Goal: Task Accomplishment & Management: Manage account settings

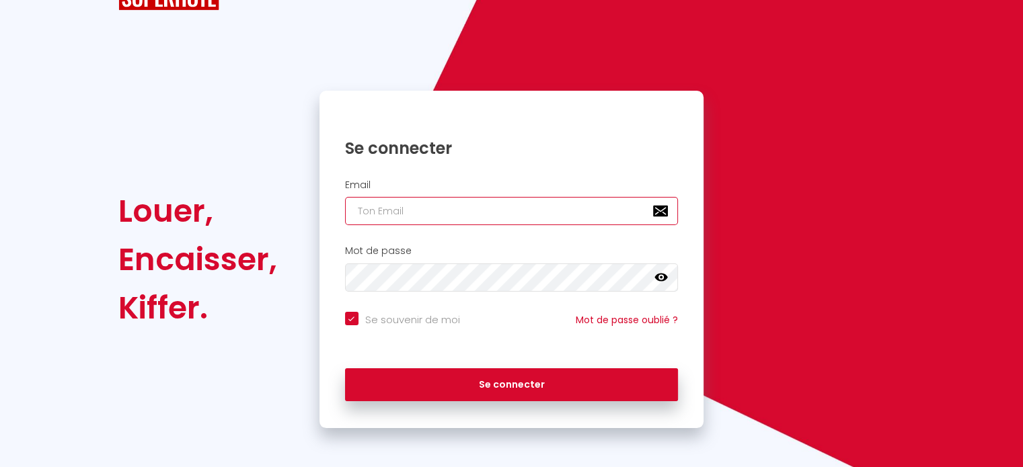
type input "[EMAIL_ADDRESS][DOMAIN_NAME]"
click at [665, 284] on link at bounding box center [660, 279] width 13 height 17
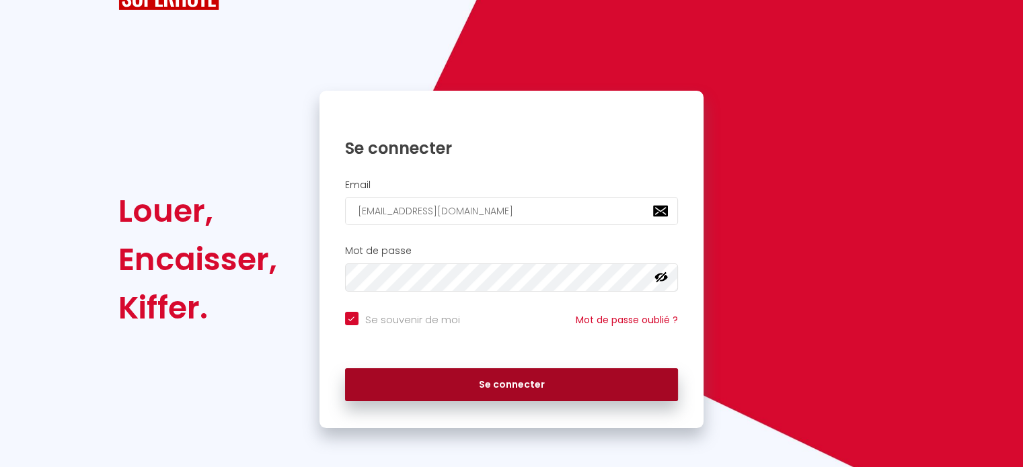
click at [473, 376] on button "Se connecter" at bounding box center [511, 385] width 333 height 34
checkbox input "true"
select select "2025"
select select "9"
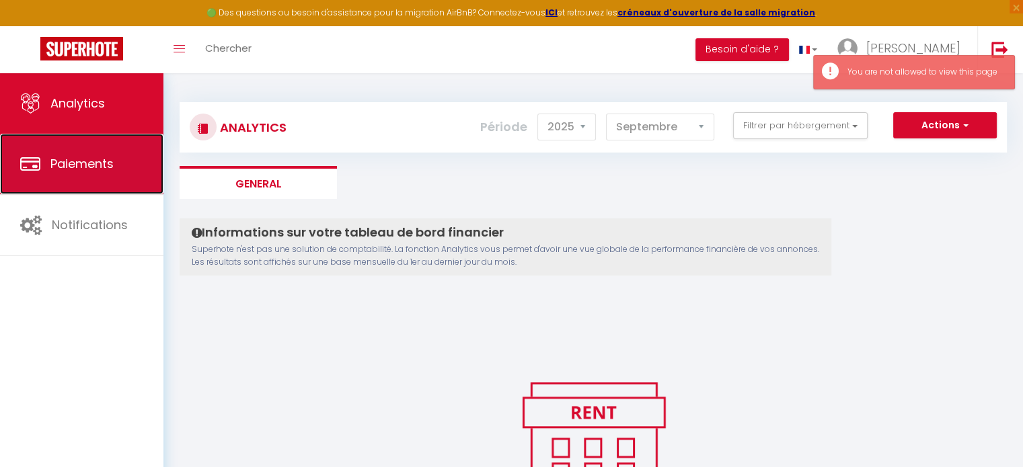
click at [102, 177] on link "Paiements" at bounding box center [81, 164] width 163 height 61
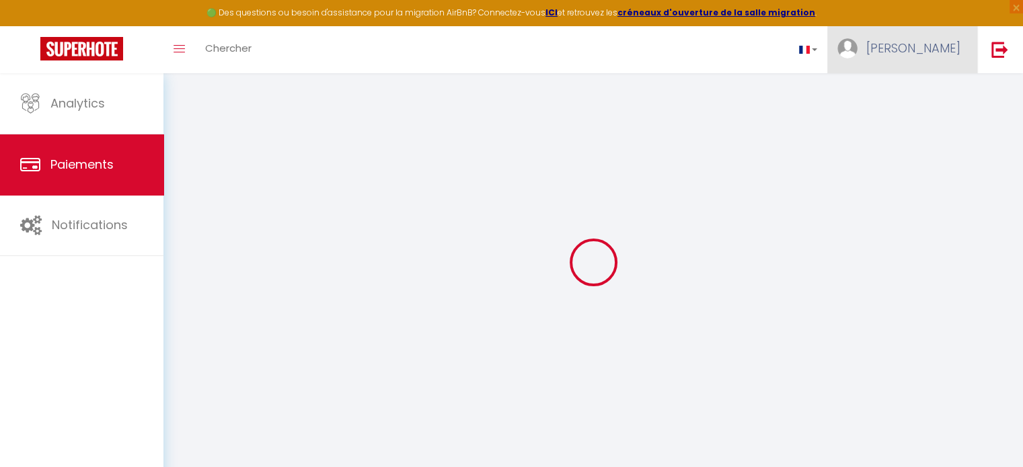
select select "2"
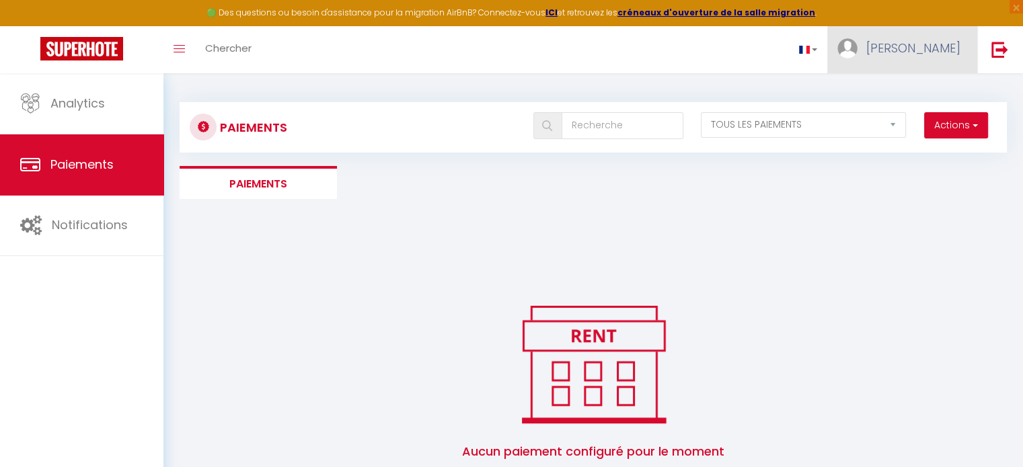
click at [916, 50] on span "[PERSON_NAME]" at bounding box center [913, 48] width 94 height 17
click at [906, 100] on link "Paramètres" at bounding box center [922, 93] width 99 height 23
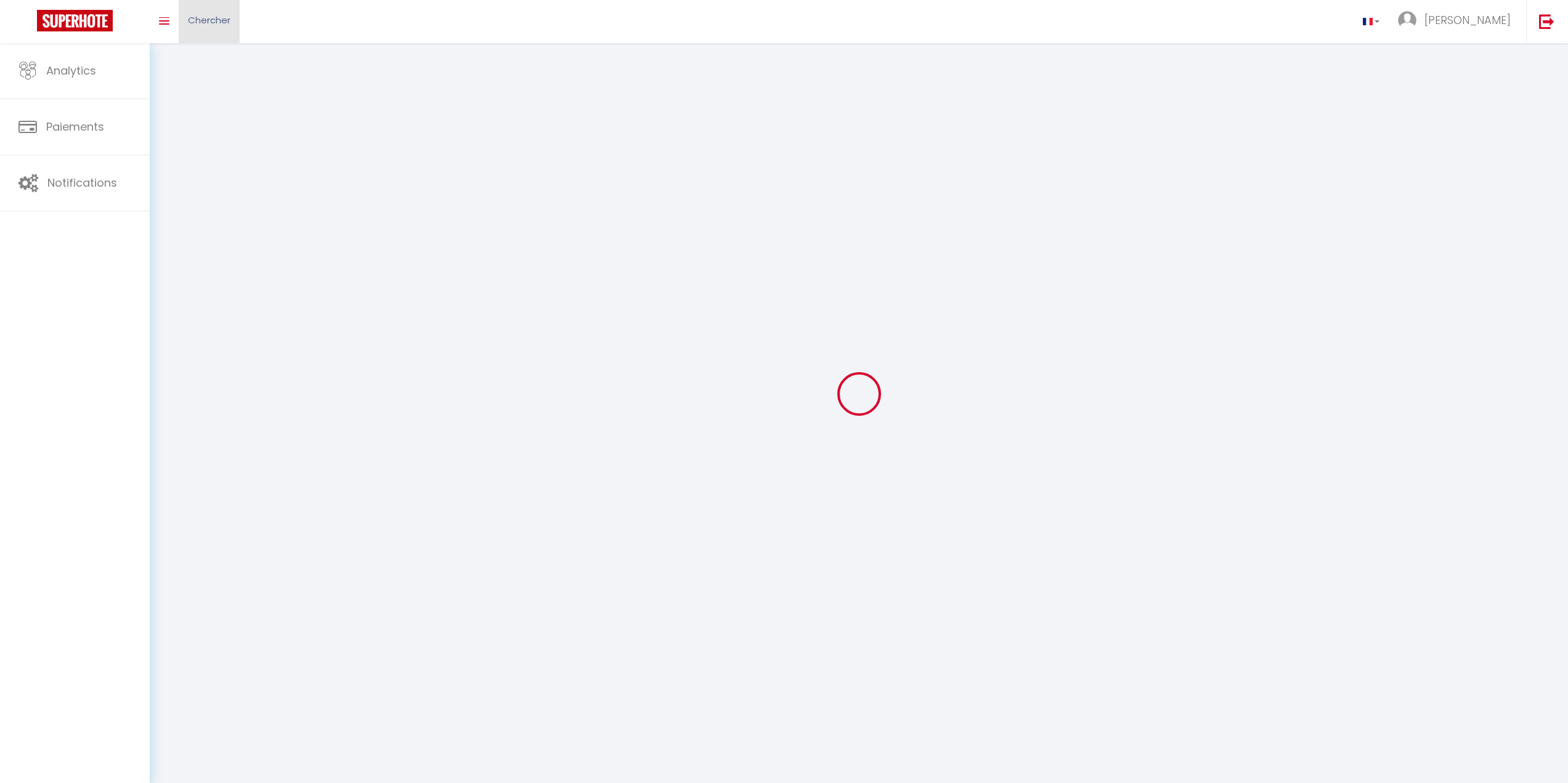
click at [181, 22] on link "Chercher" at bounding box center [209, 21] width 61 height 43
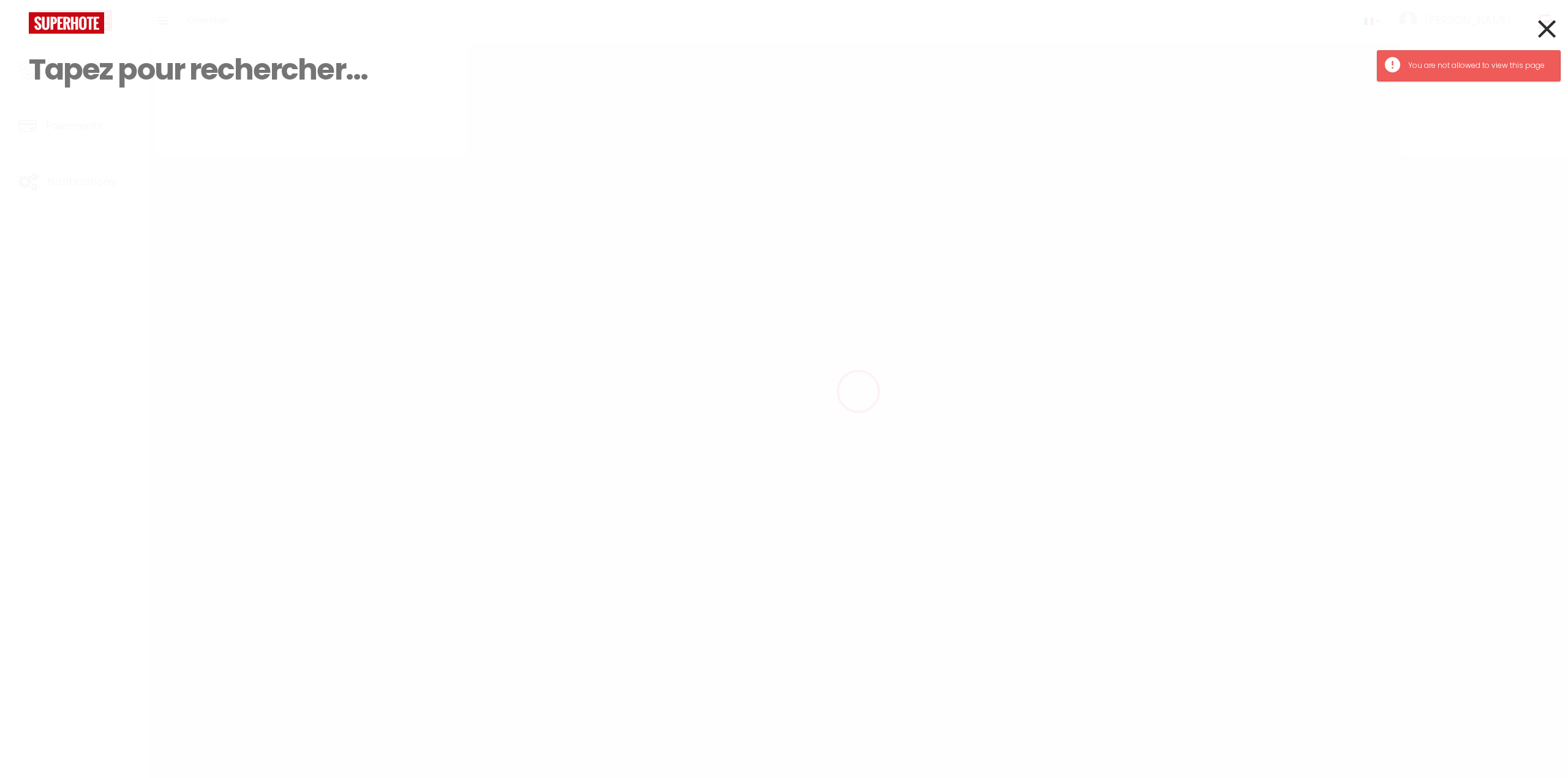
type input "[PERSON_NAME]"
type input "Lanzarini"
type input "https://app.superhote.com/#/get-available-rentals/null"
select select
select select "28"
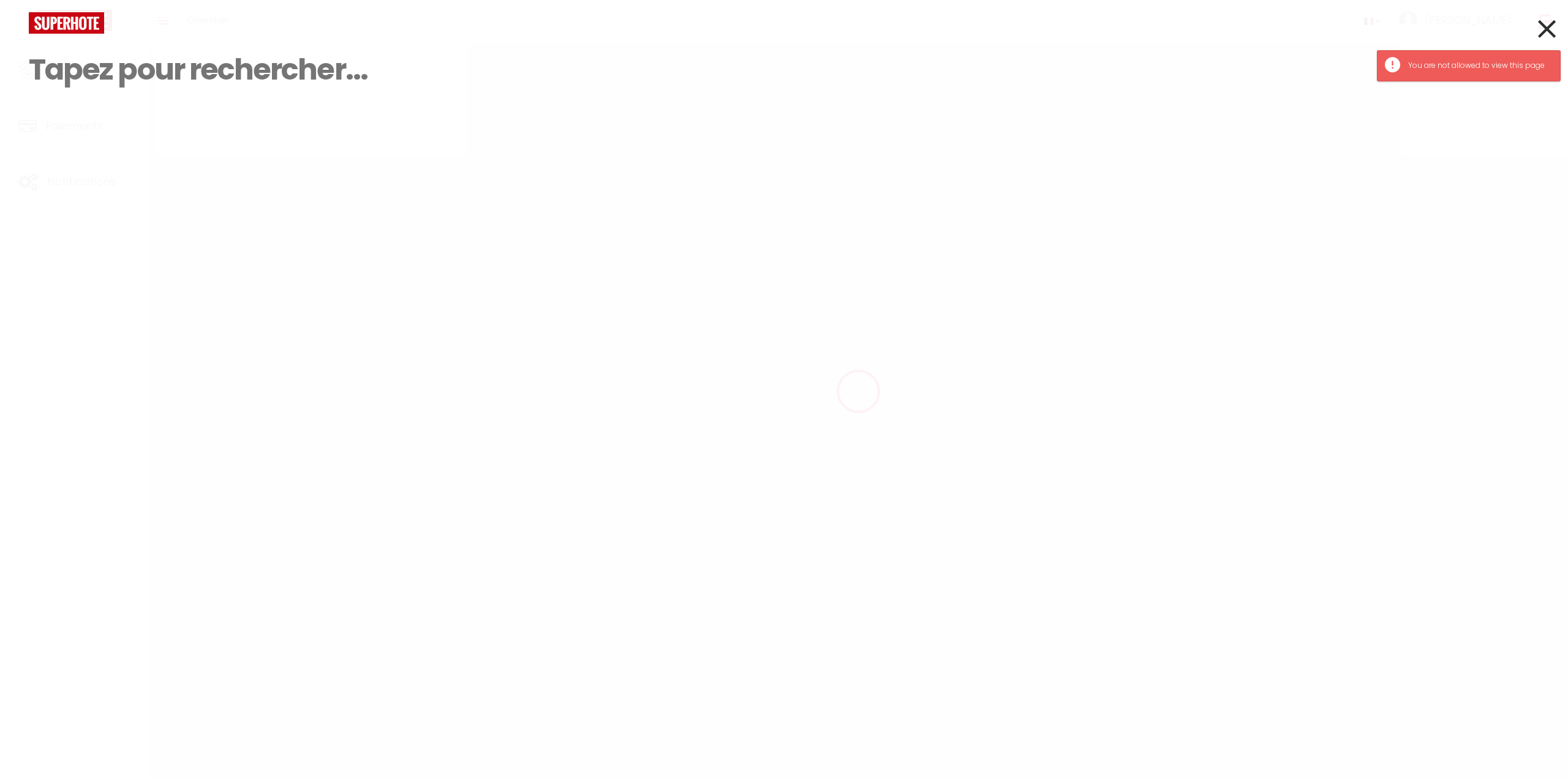
click at [931, 28] on icon at bounding box center [1546, 29] width 17 height 31
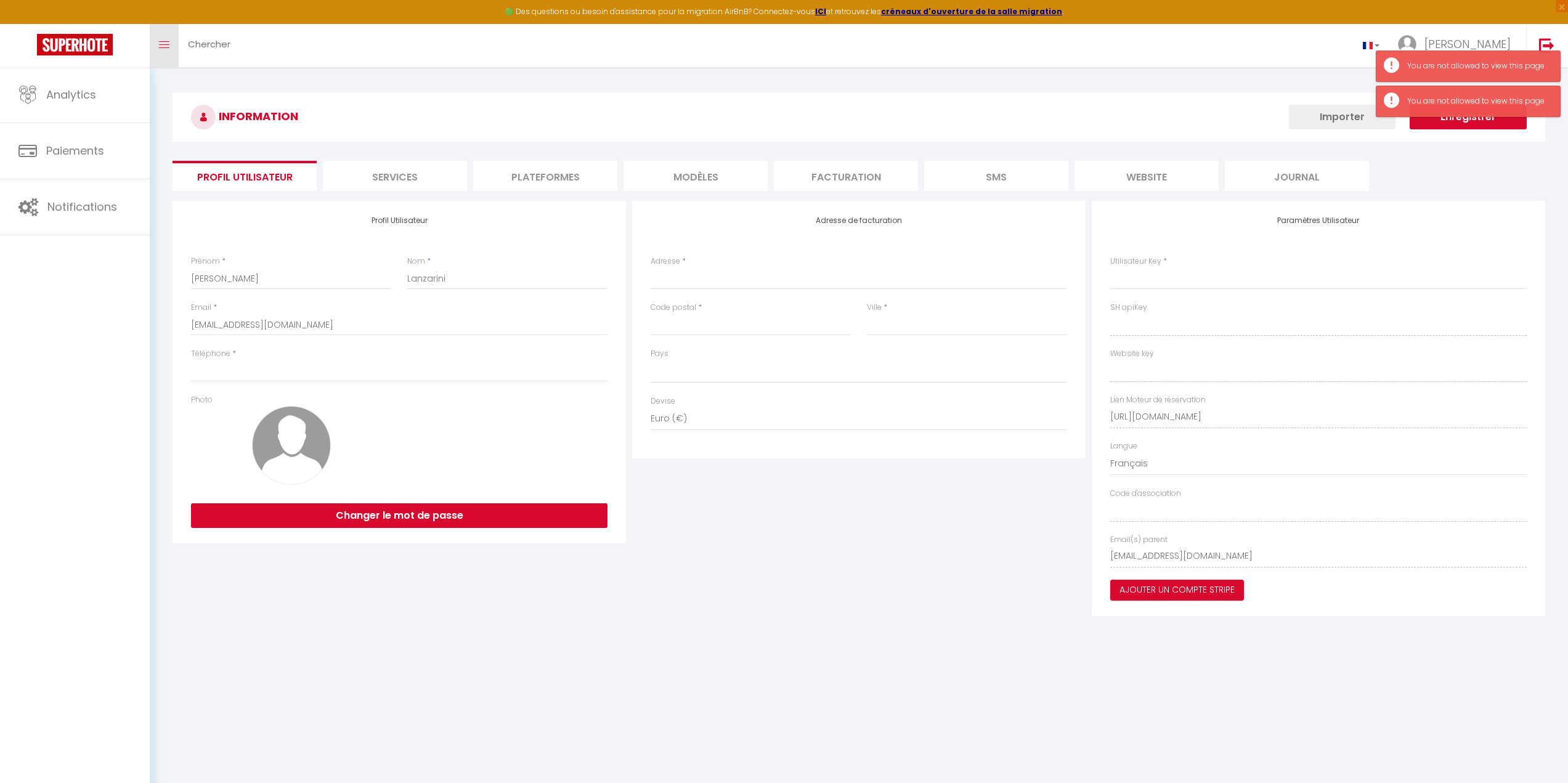
click at [161, 33] on link "Toggle menubar" at bounding box center [164, 45] width 29 height 43
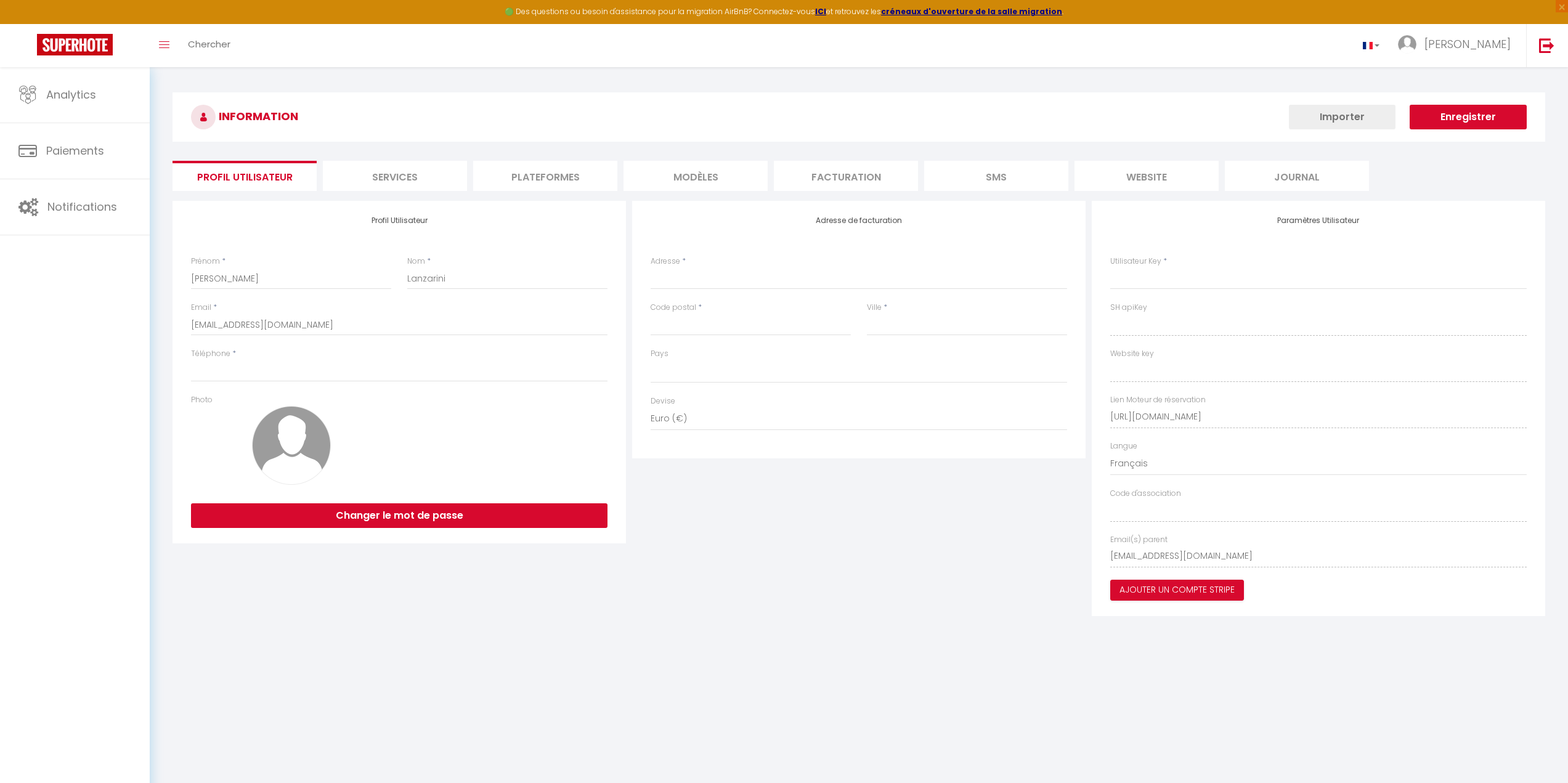
click at [374, 180] on li "Services" at bounding box center [394, 175] width 144 height 30
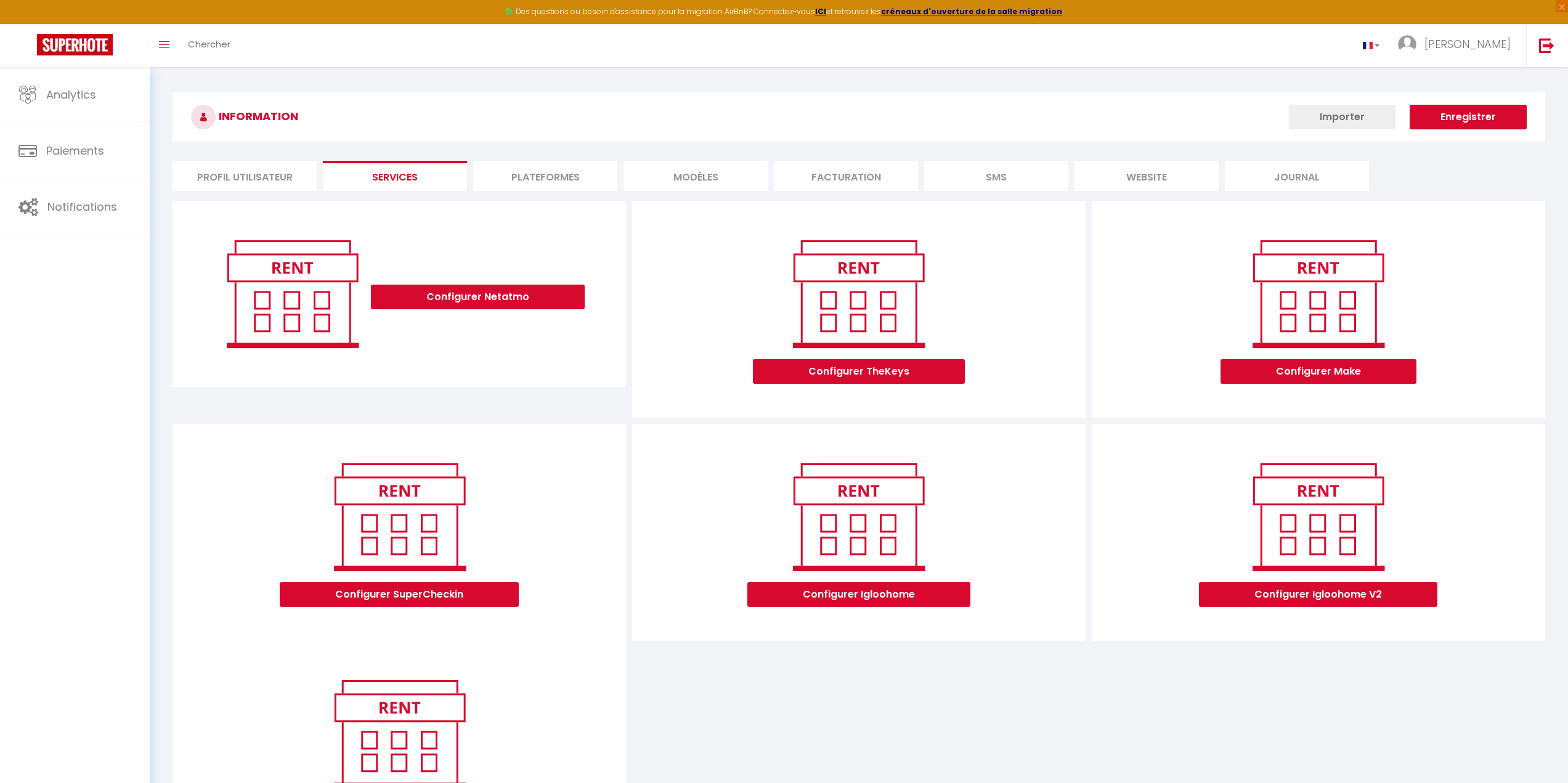
click at [567, 188] on li "Plateformes" at bounding box center [544, 175] width 144 height 30
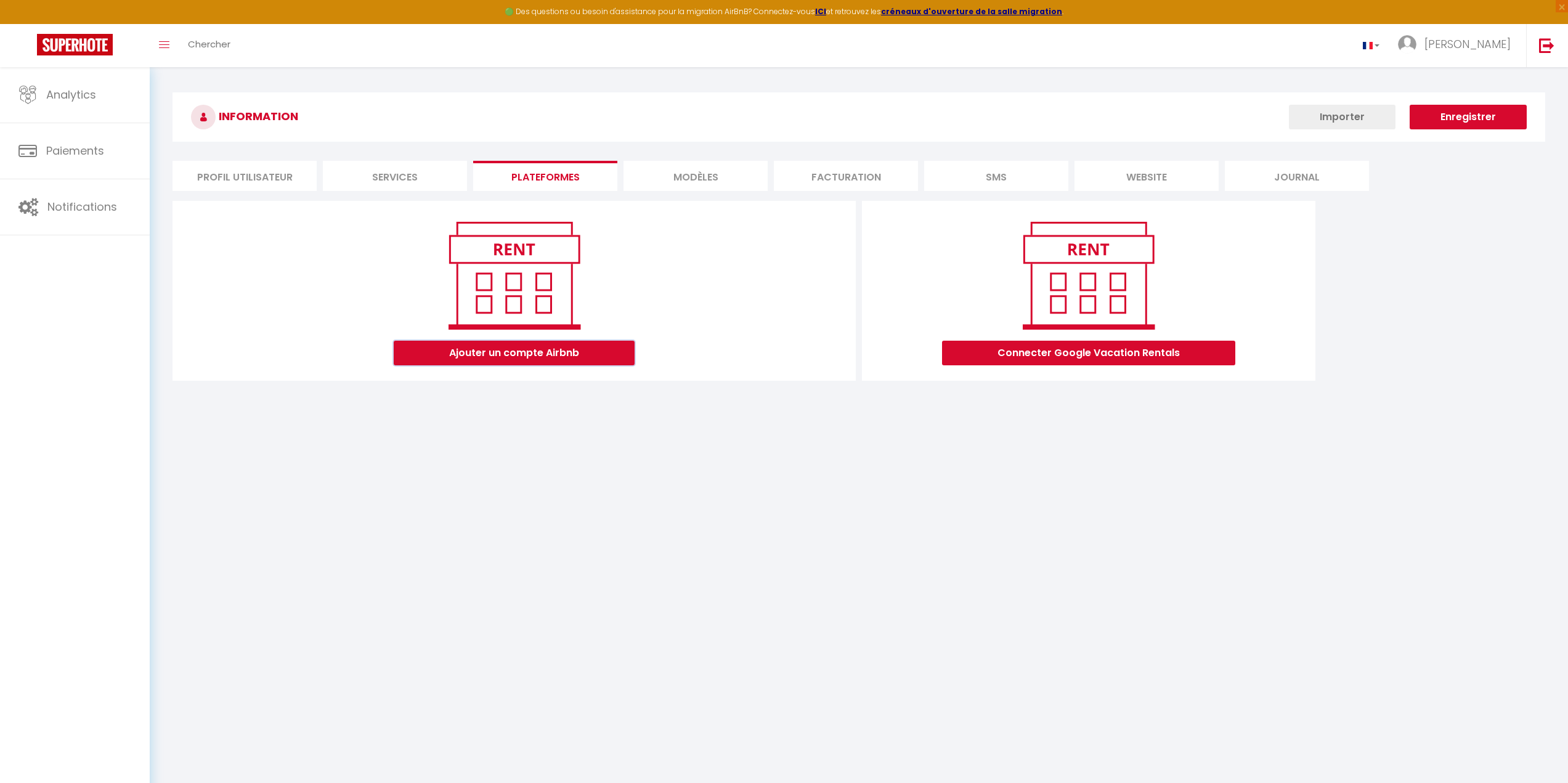
click at [580, 358] on button "Ajouter un compte Airbnb" at bounding box center [514, 353] width 241 height 25
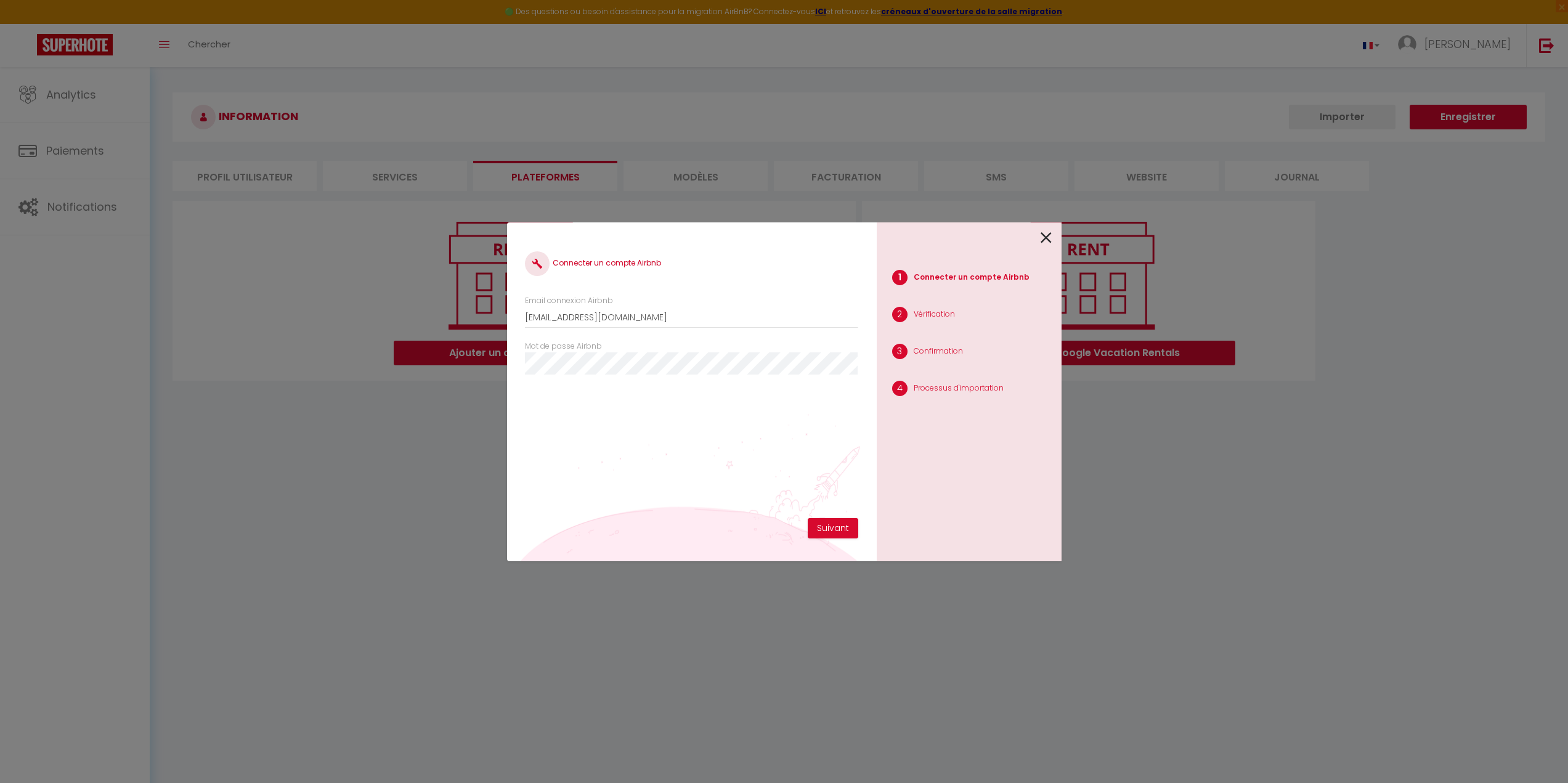
click at [937, 232] on icon at bounding box center [1046, 237] width 11 height 18
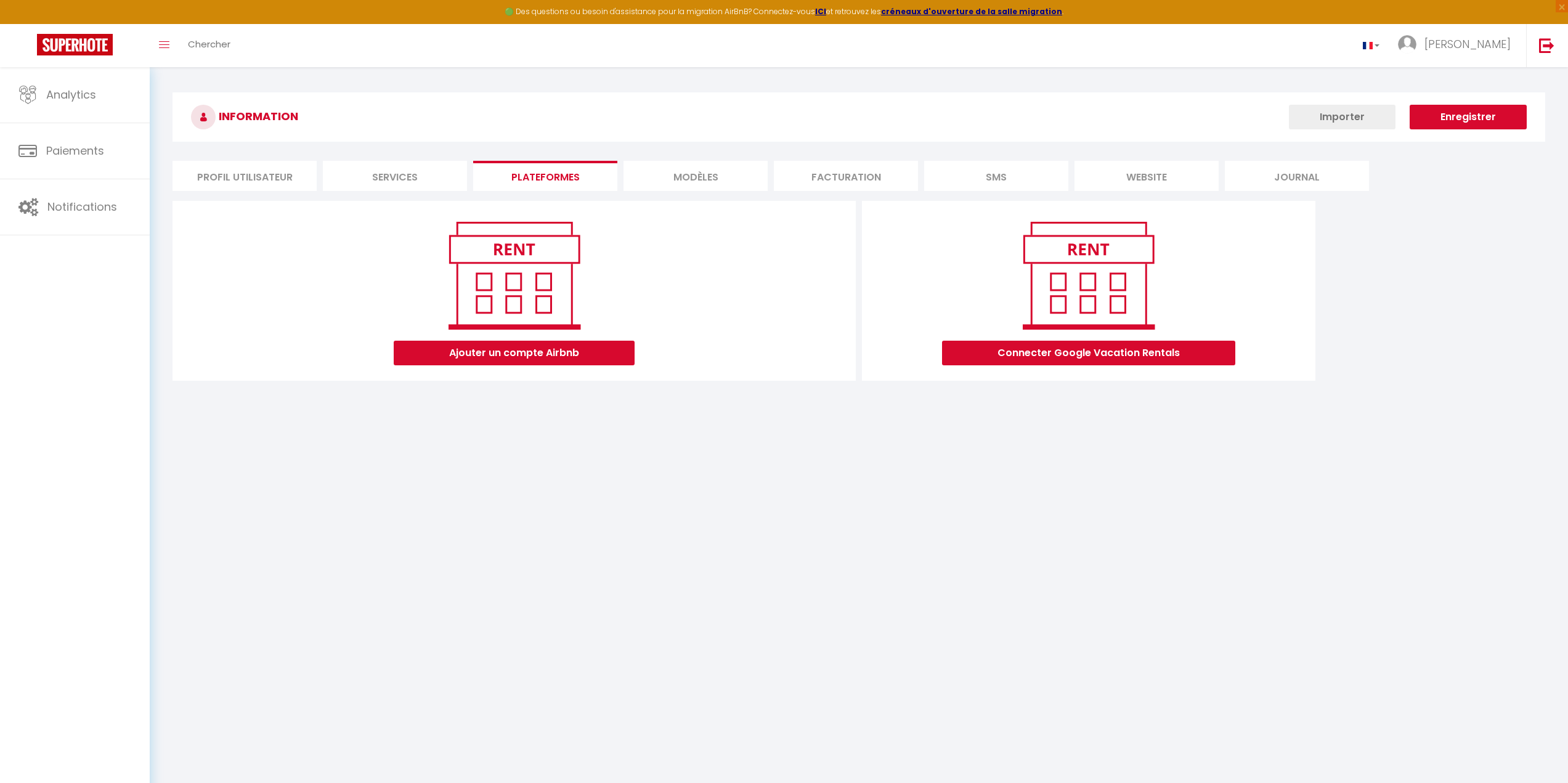
click at [655, 183] on li "MODÈLES" at bounding box center [695, 175] width 144 height 30
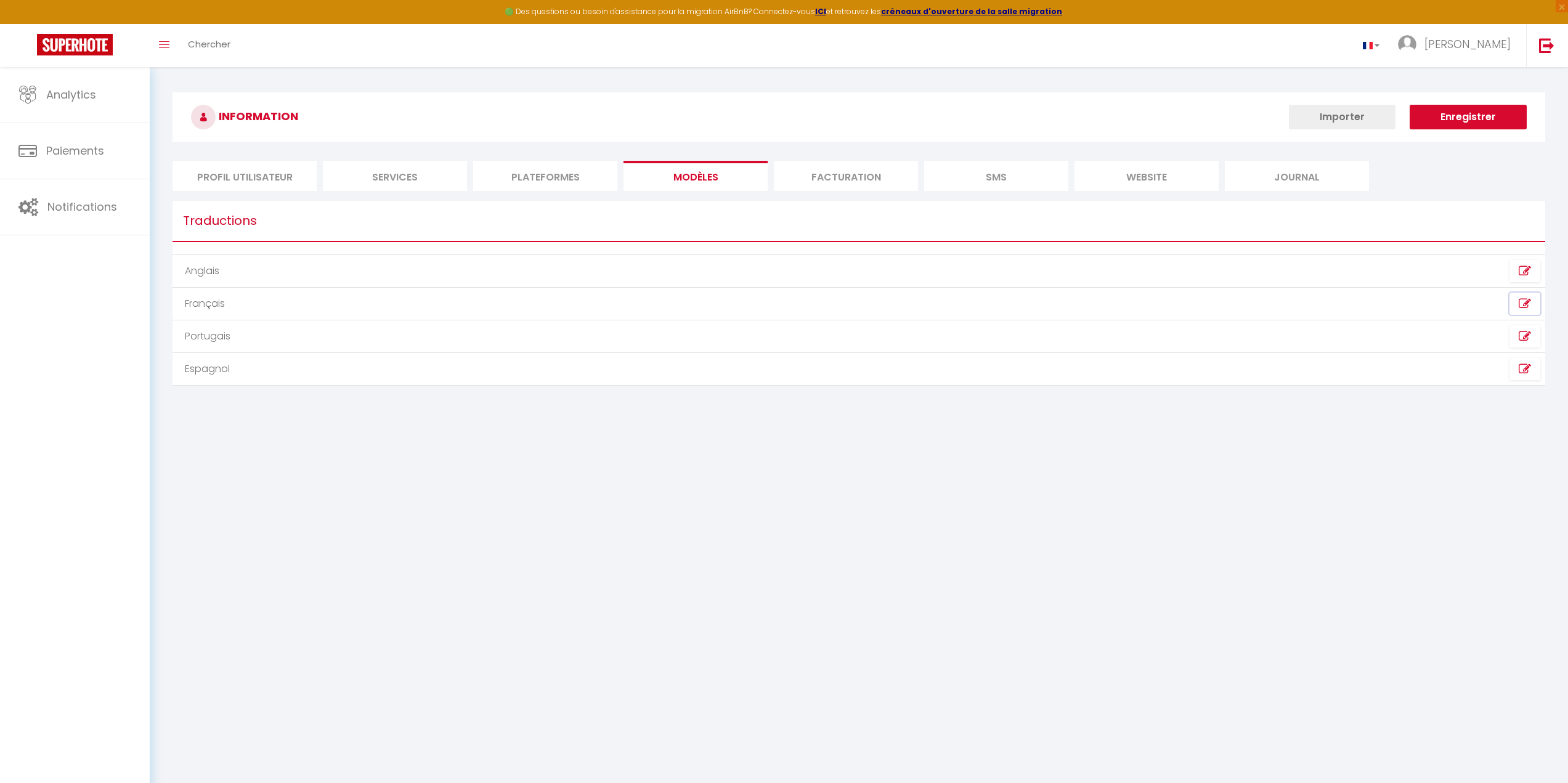
click at [937, 303] on icon at bounding box center [1524, 303] width 12 height 12
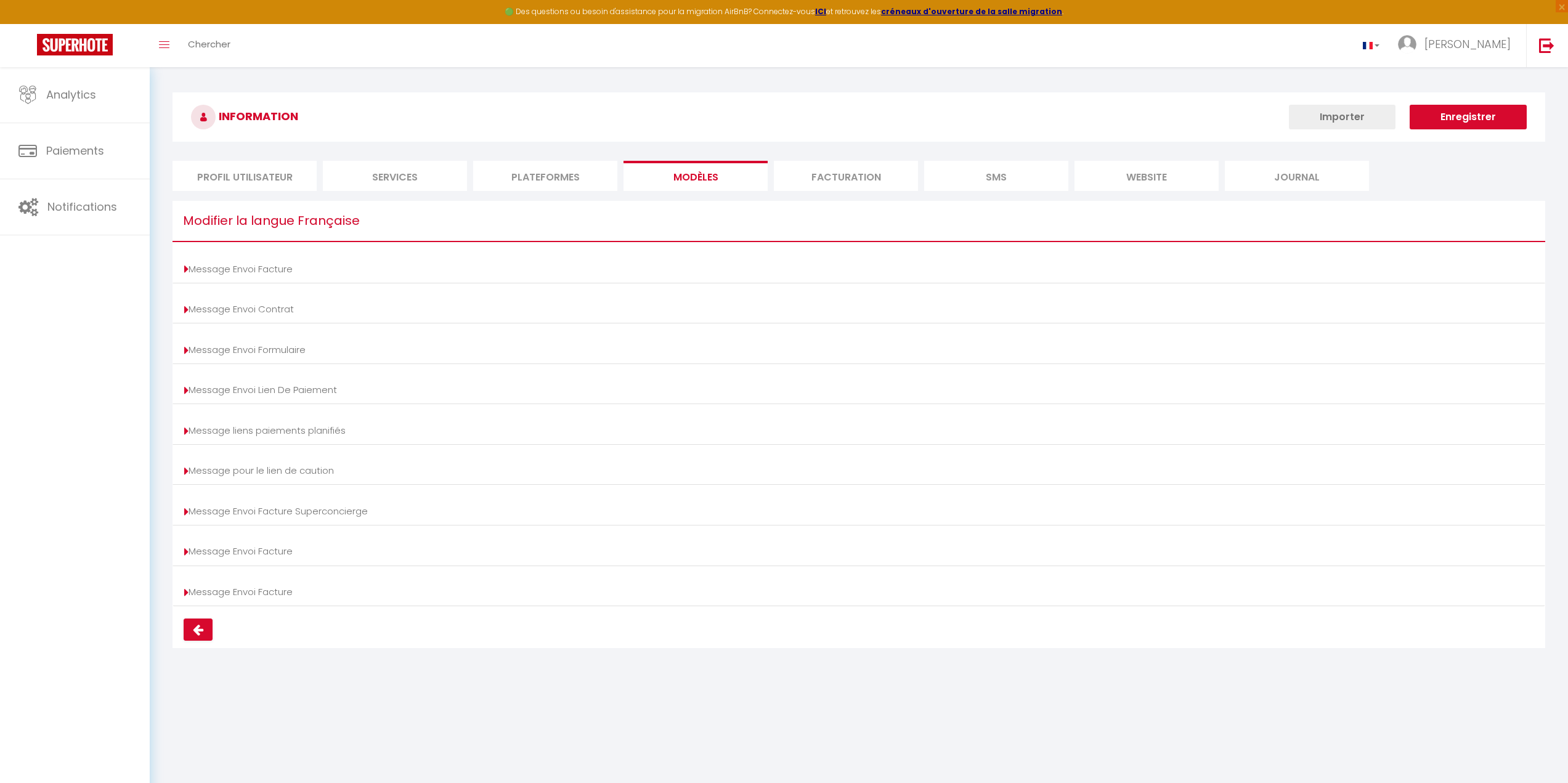
click at [886, 176] on li "Facturation" at bounding box center [845, 175] width 144 height 30
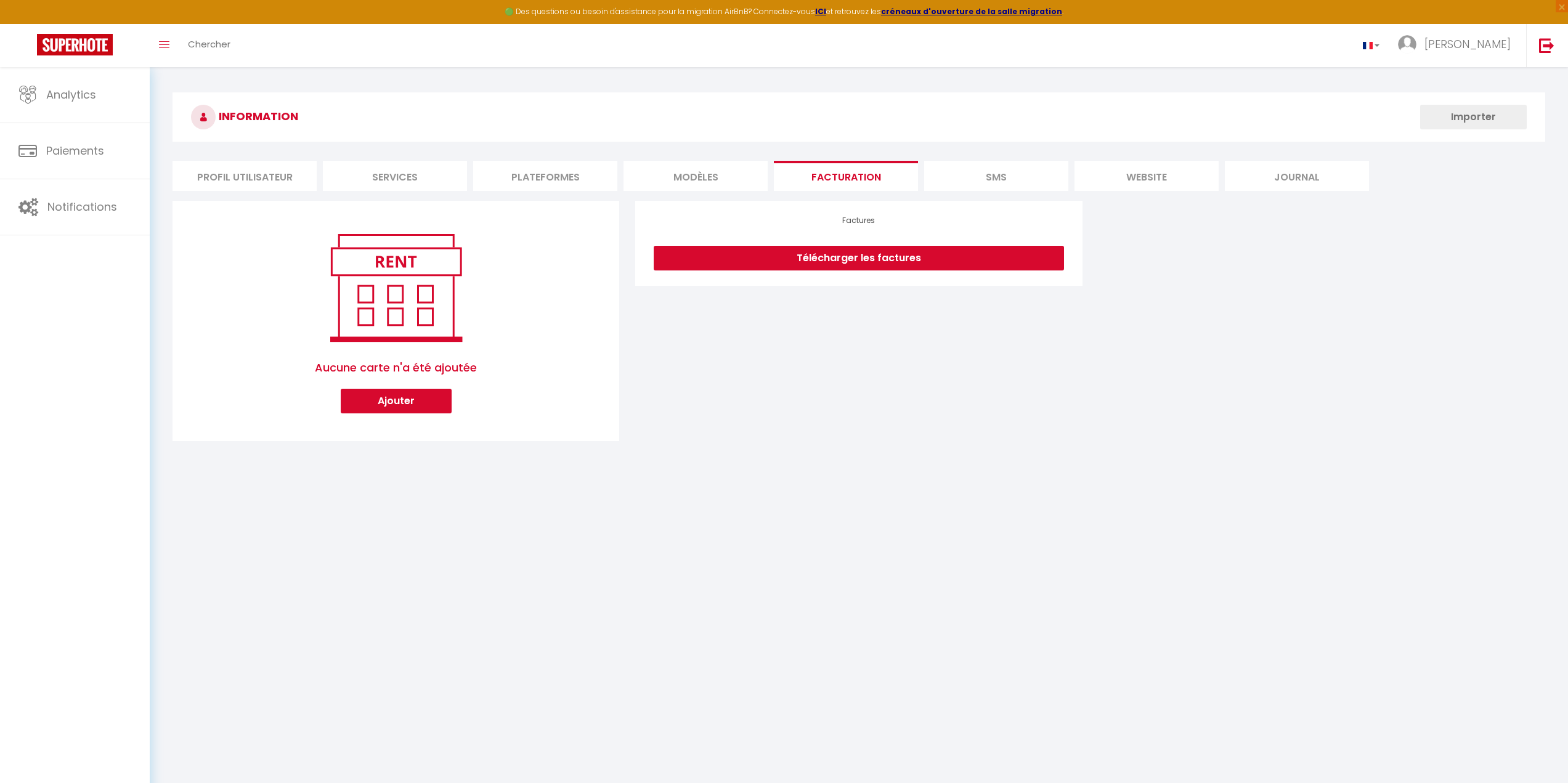
click at [937, 174] on li "SMS" at bounding box center [995, 175] width 144 height 30
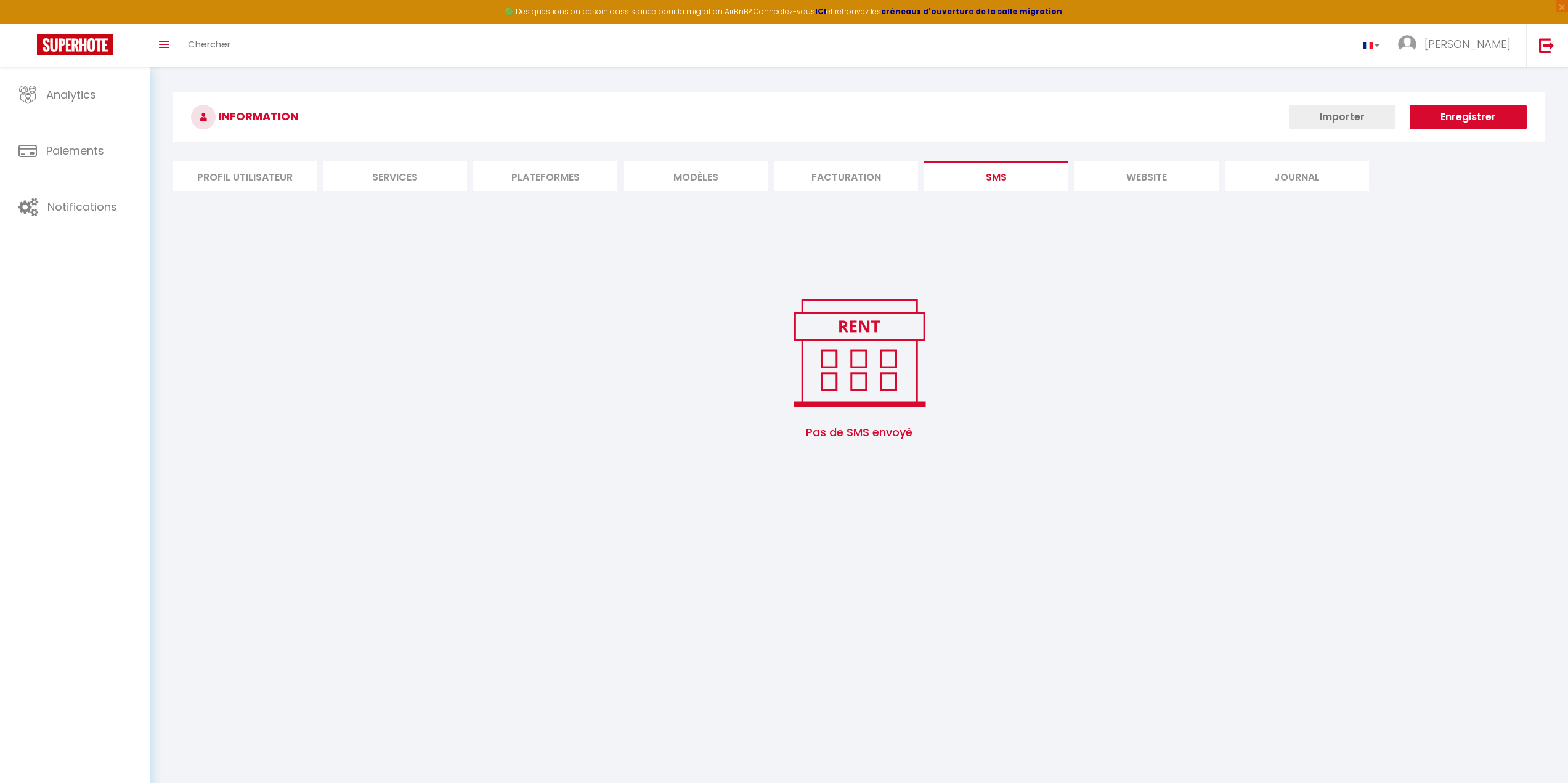
click at [937, 174] on li "website" at bounding box center [1146, 175] width 144 height 30
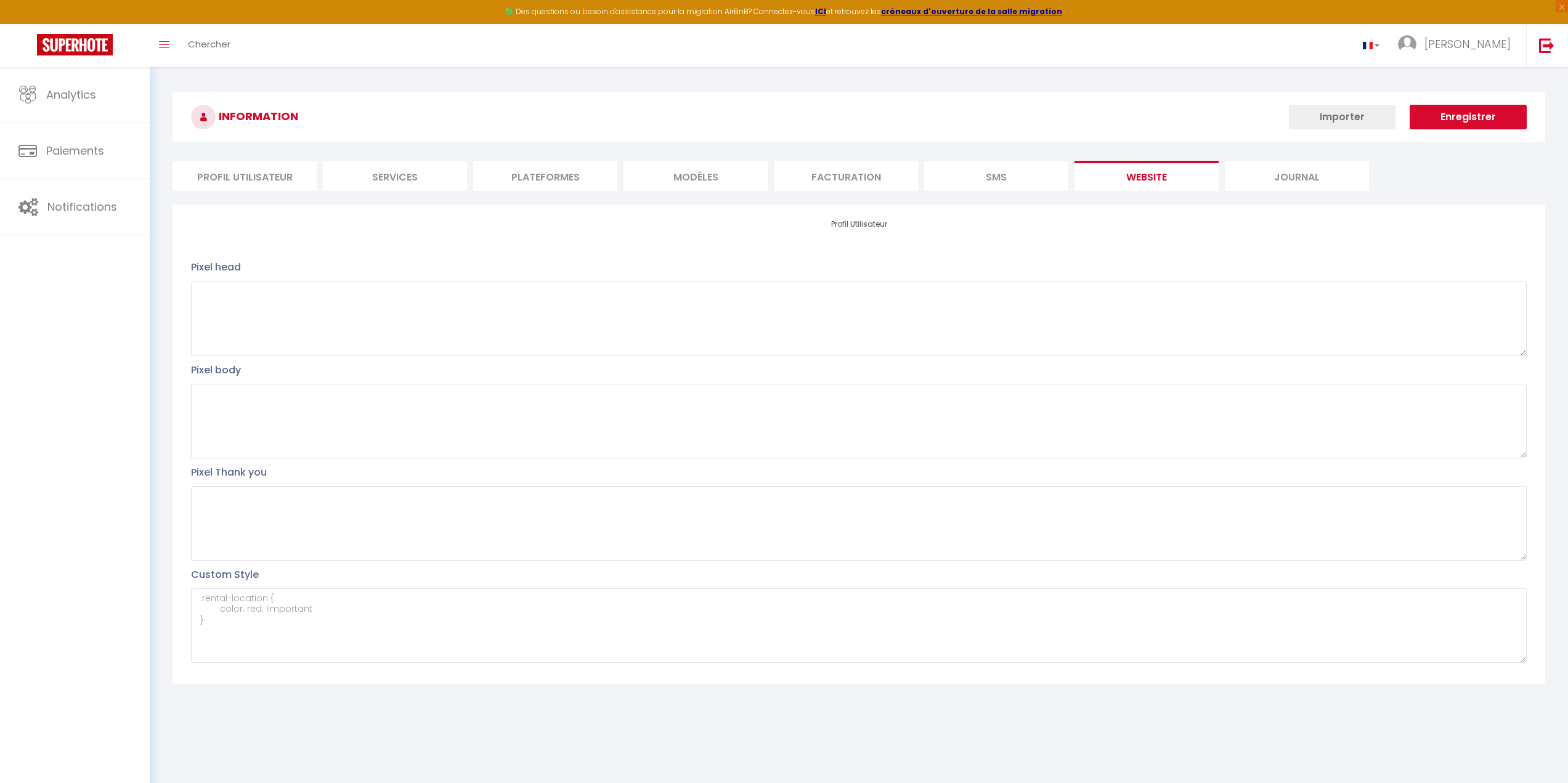
click at [937, 170] on li "website" at bounding box center [1146, 175] width 144 height 30
click at [937, 176] on li "Journal" at bounding box center [1296, 175] width 144 height 30
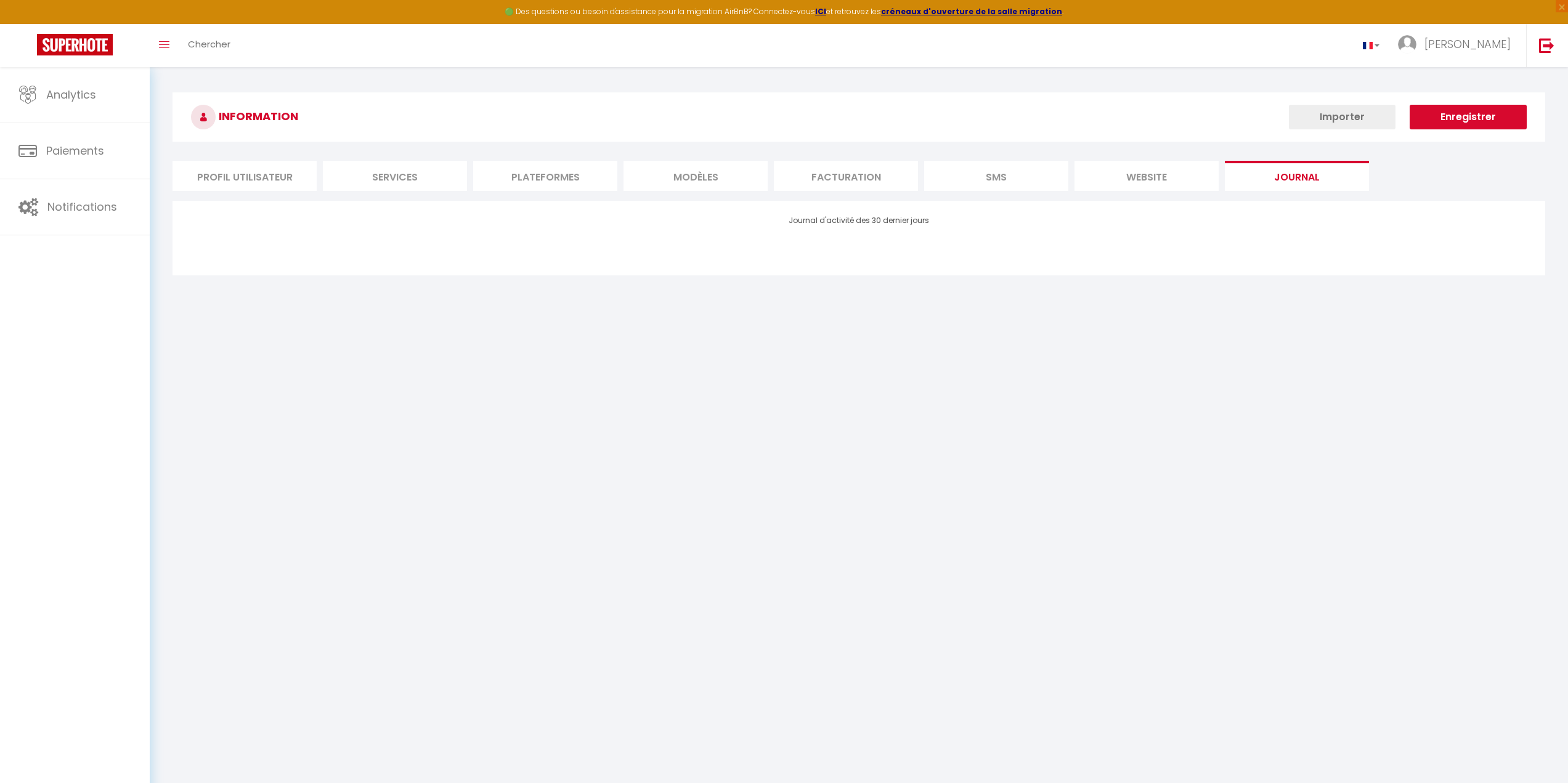
click at [289, 171] on li "Profil Utilisateur" at bounding box center [244, 175] width 144 height 30
select select
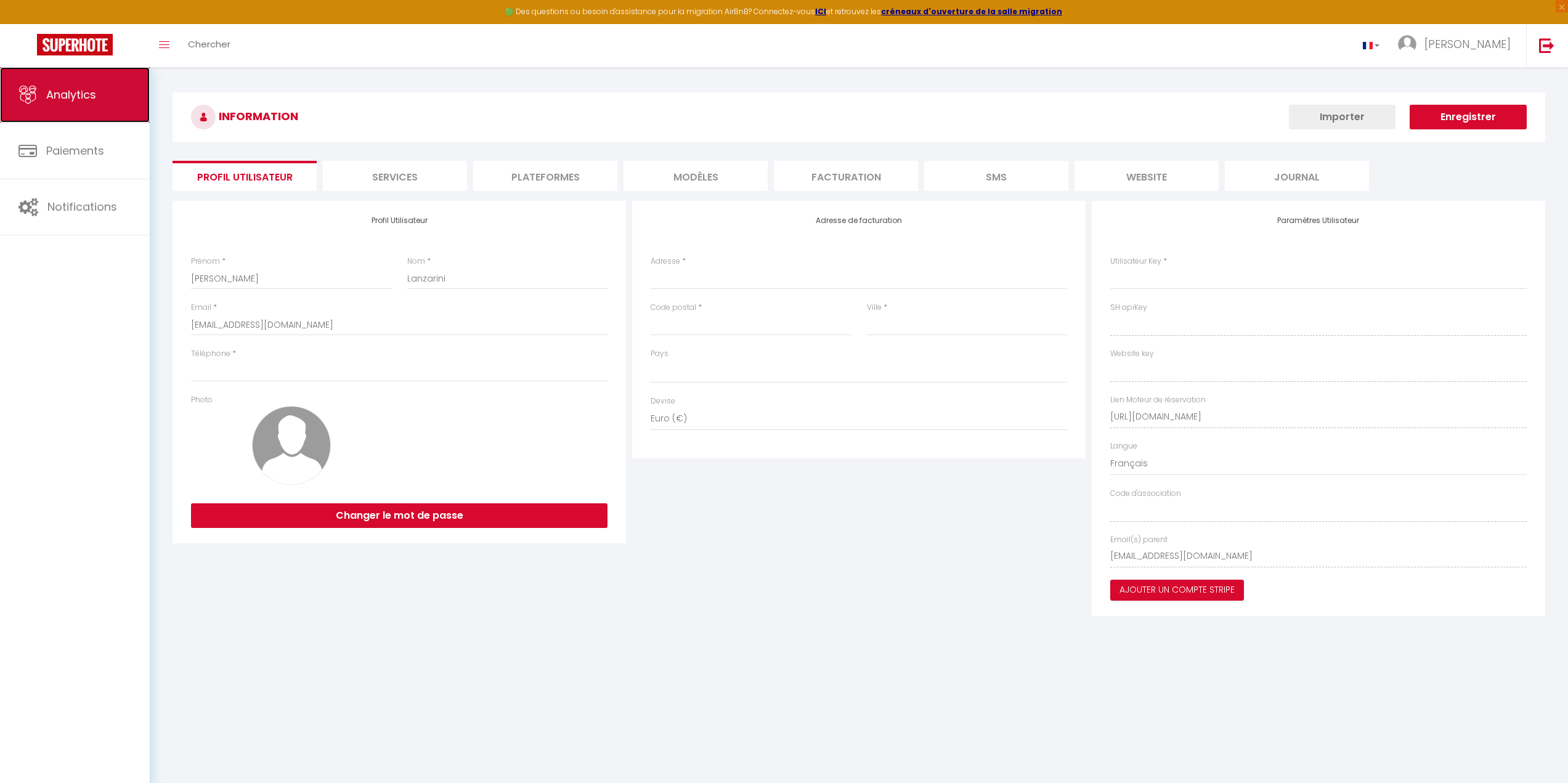
click at [81, 103] on link "Analytics" at bounding box center [74, 94] width 149 height 56
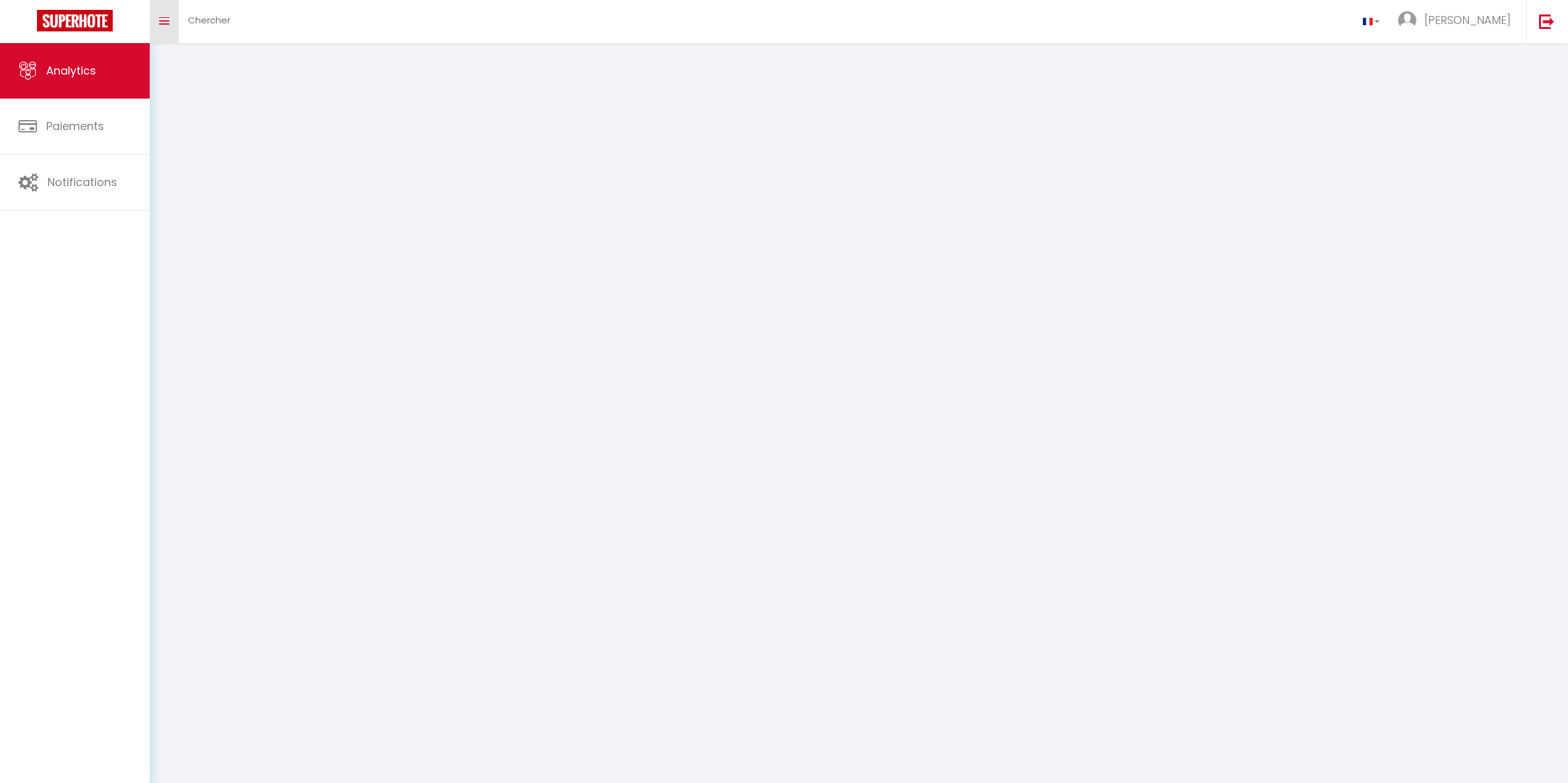
click at [166, 25] on link "Toggle menubar" at bounding box center [164, 21] width 29 height 43
click at [209, 29] on link "Chercher" at bounding box center [209, 21] width 61 height 43
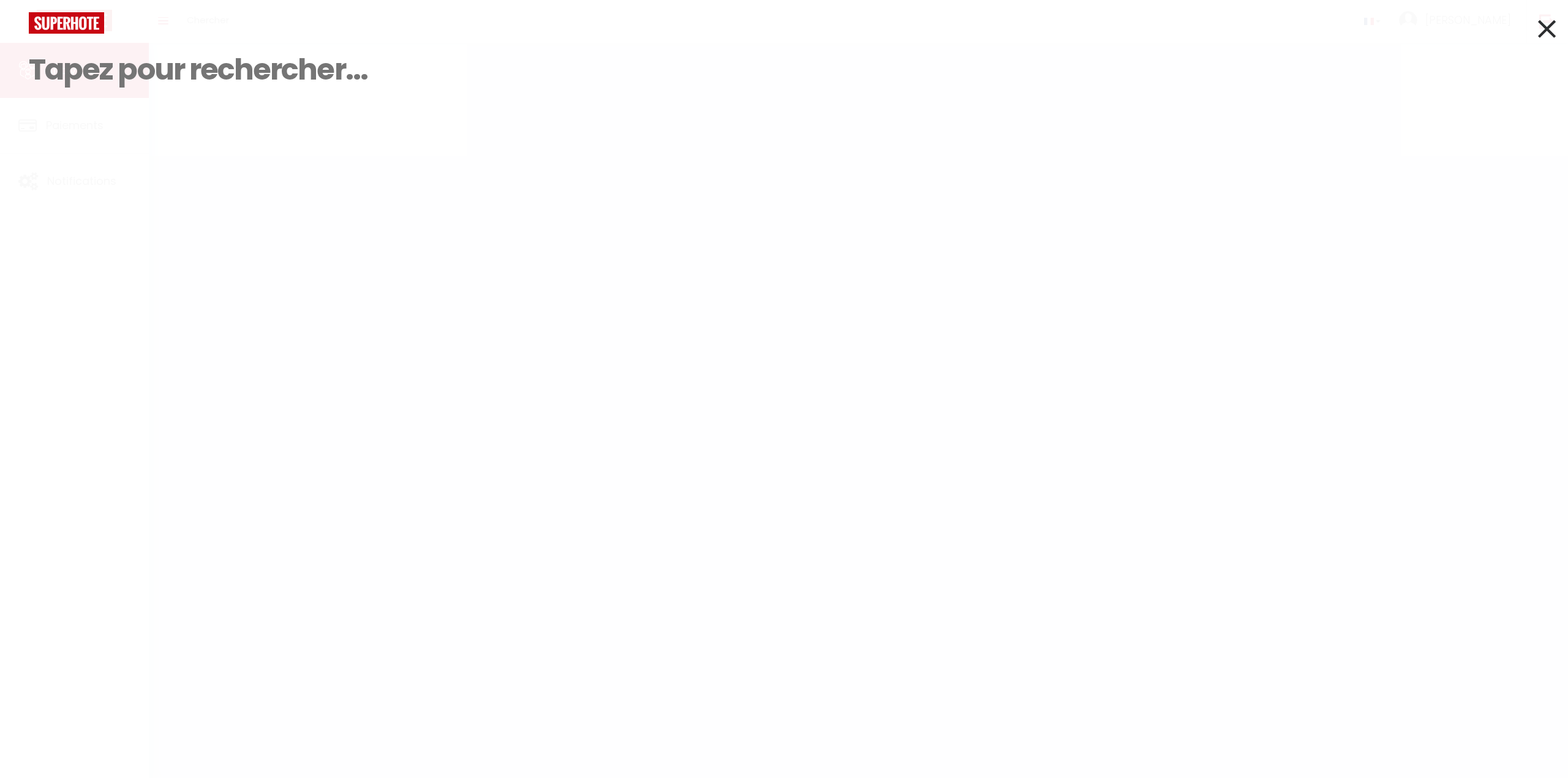
click at [87, 27] on img at bounding box center [67, 23] width 76 height 22
click at [931, 24] on icon at bounding box center [1546, 29] width 17 height 31
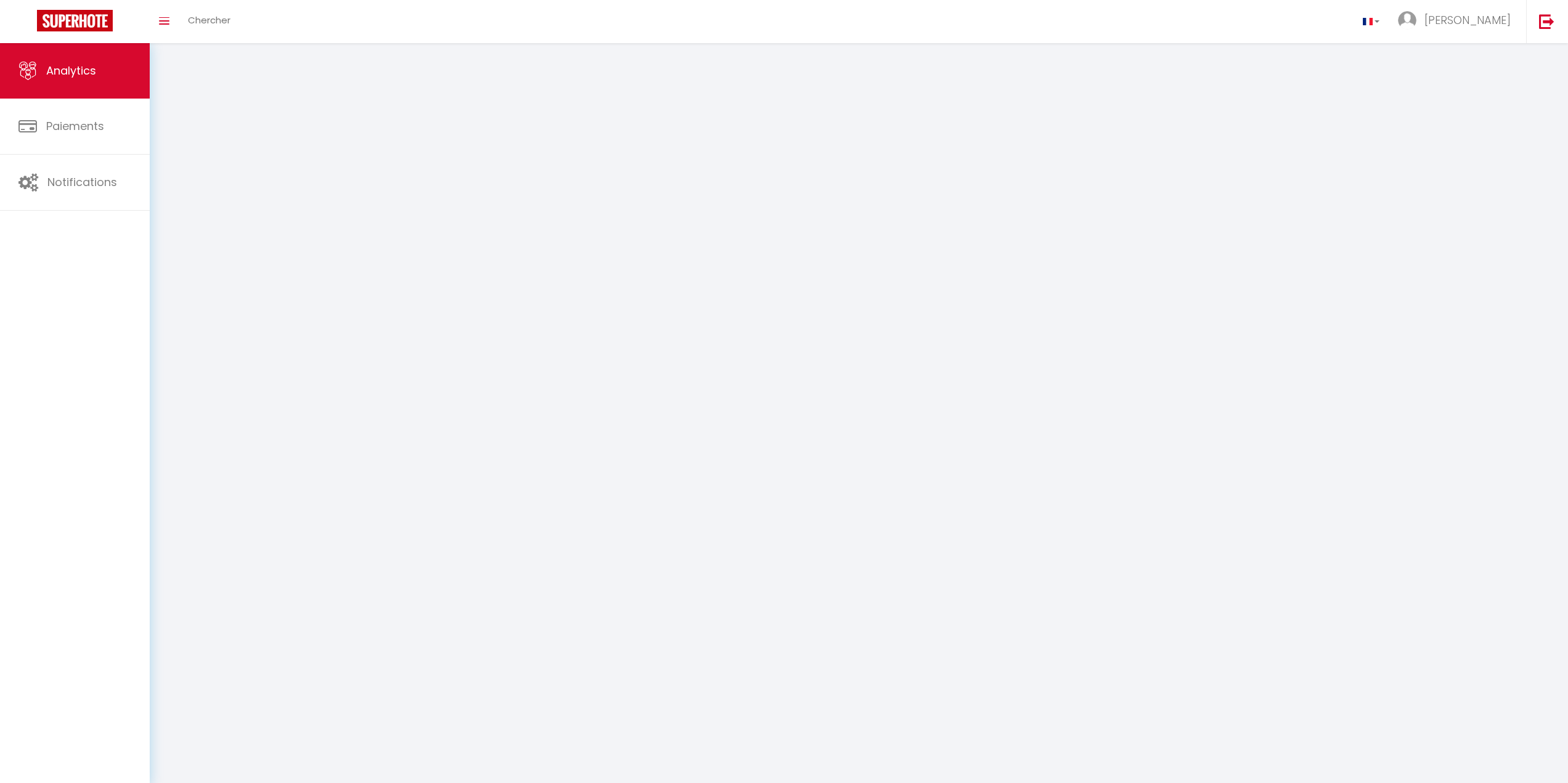
select select "2025"
select select "9"
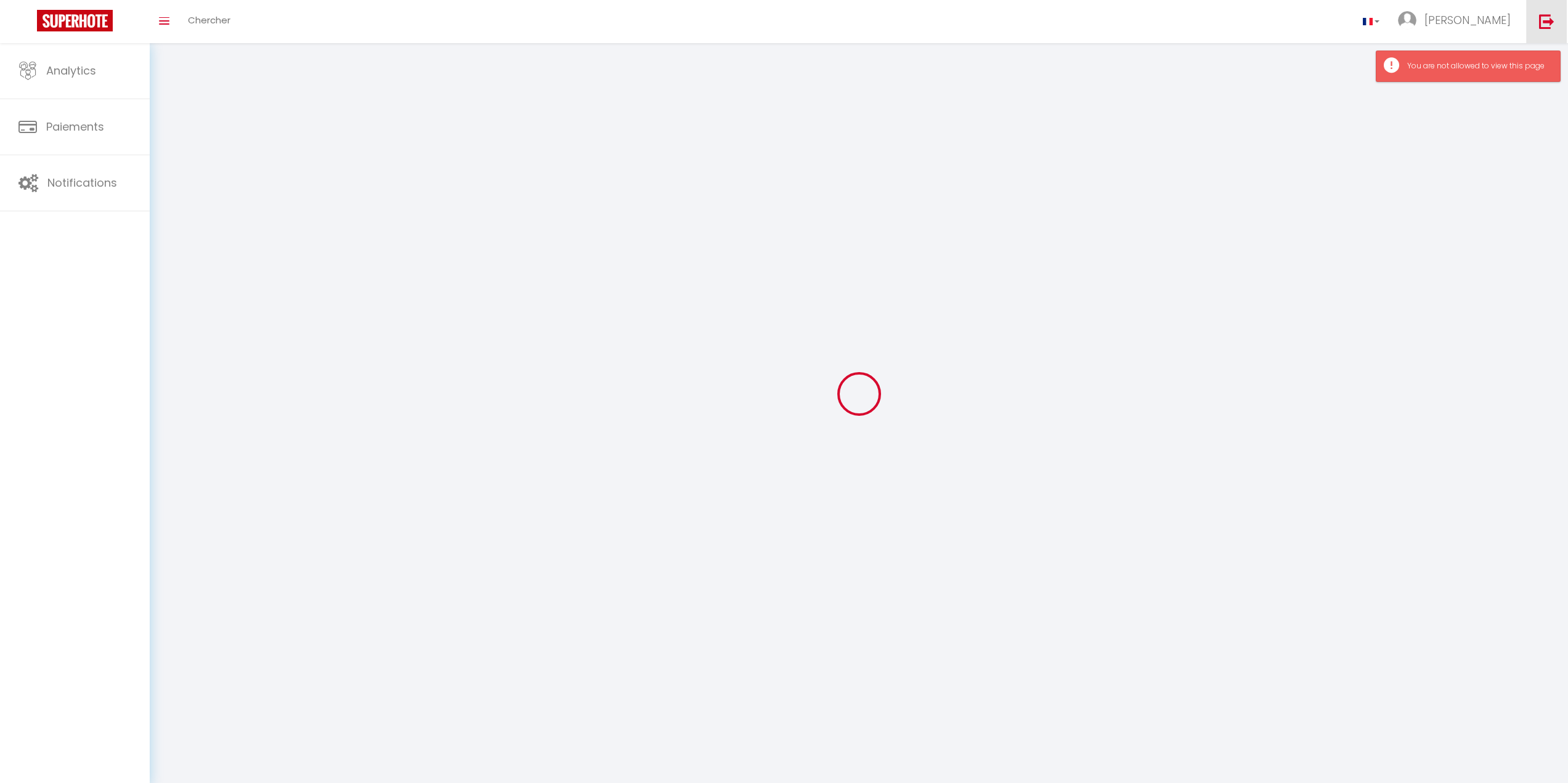
click at [937, 23] on img at bounding box center [1546, 21] width 16 height 16
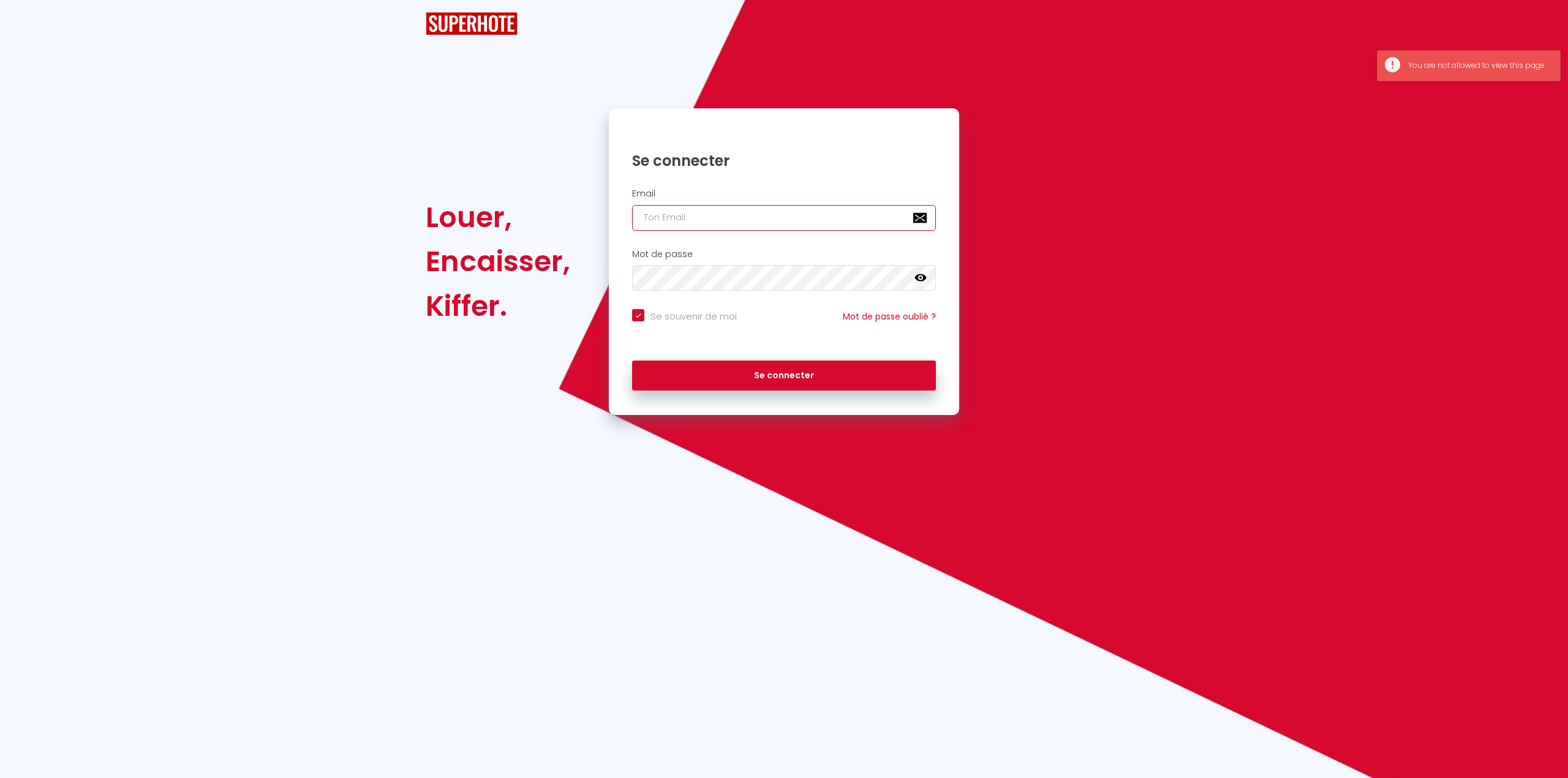
type input "[EMAIL_ADDRESS][DOMAIN_NAME]"
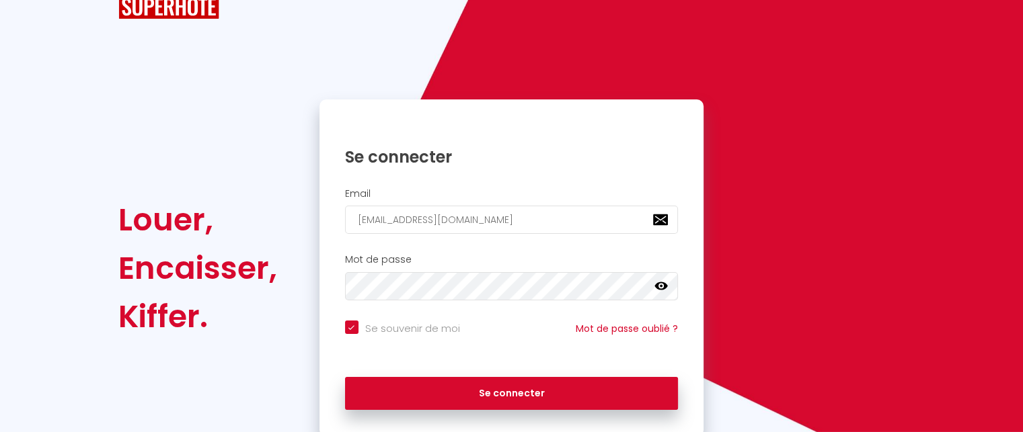
scroll to position [89, 0]
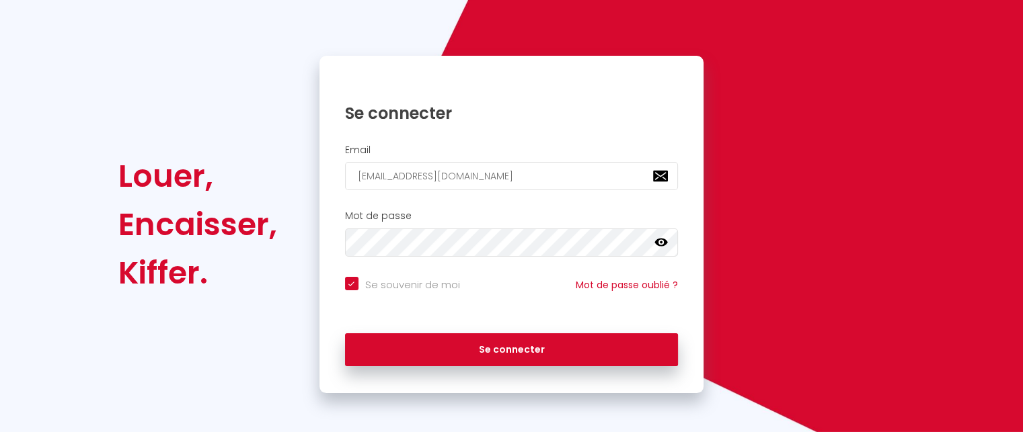
click at [659, 243] on icon at bounding box center [660, 242] width 13 height 13
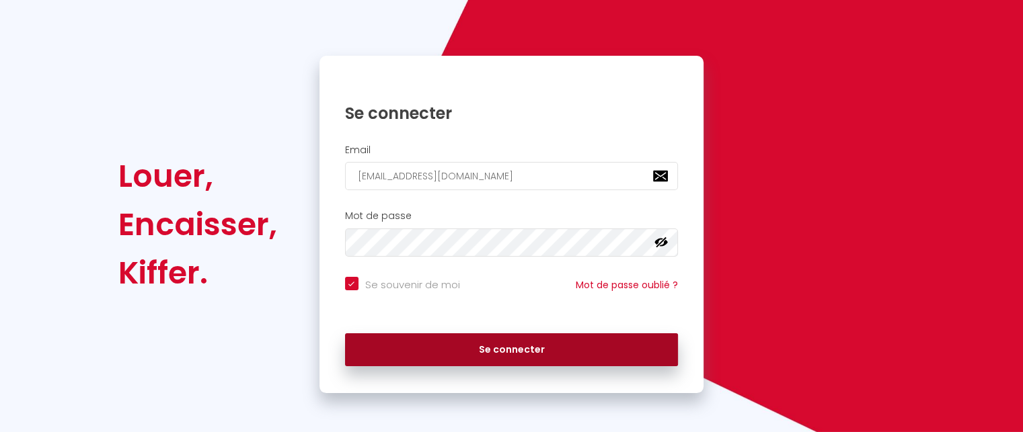
click at [516, 354] on button "Se connecter" at bounding box center [511, 350] width 333 height 34
checkbox input "true"
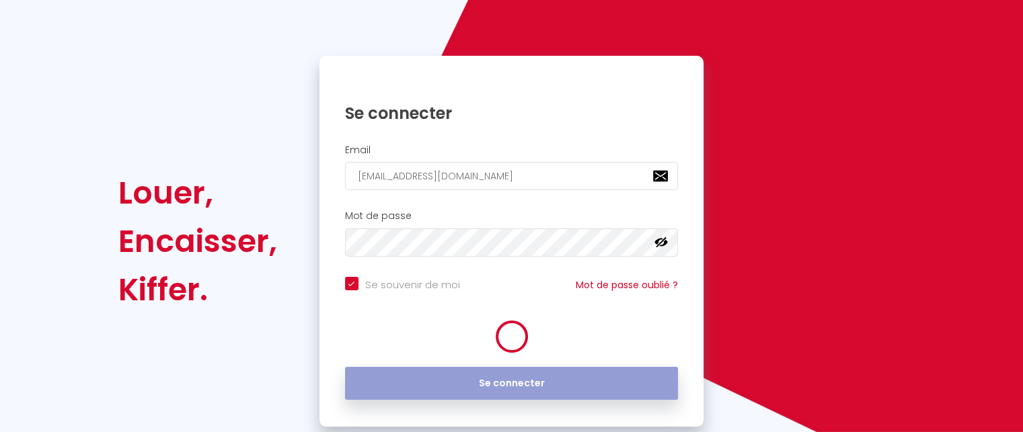
select select "2025"
select select "9"
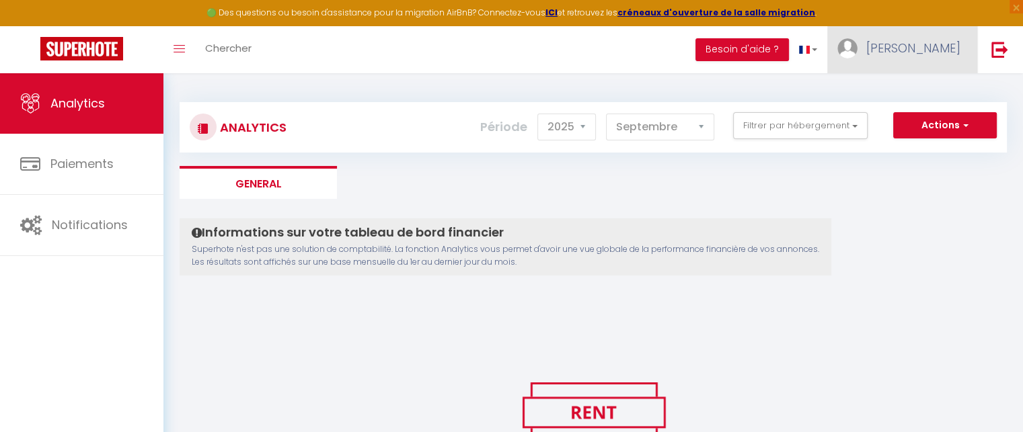
click at [857, 51] on img at bounding box center [847, 48] width 20 height 20
click at [926, 95] on link "Paramètres" at bounding box center [922, 93] width 99 height 23
select select "fr"
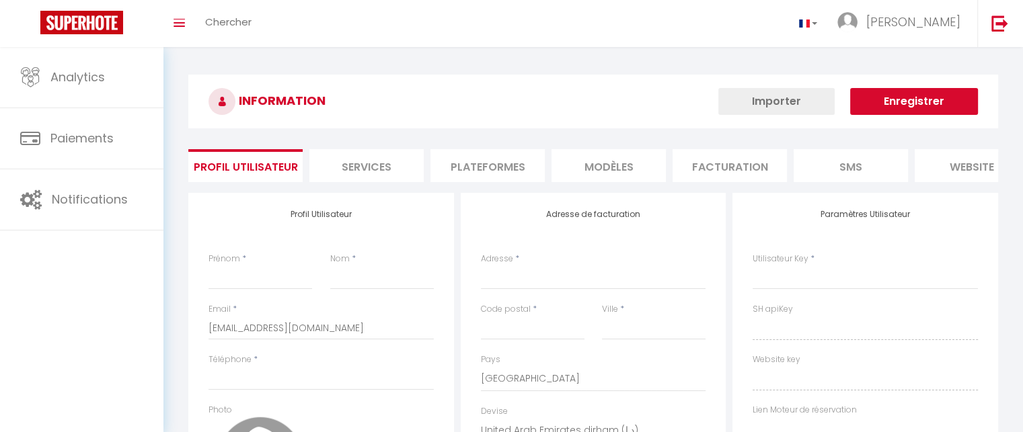
type input "[PERSON_NAME]"
type input "Lanzarini"
select select
select select "28"
type input "https://app.superhote.com/#/get-available-rentals/null"
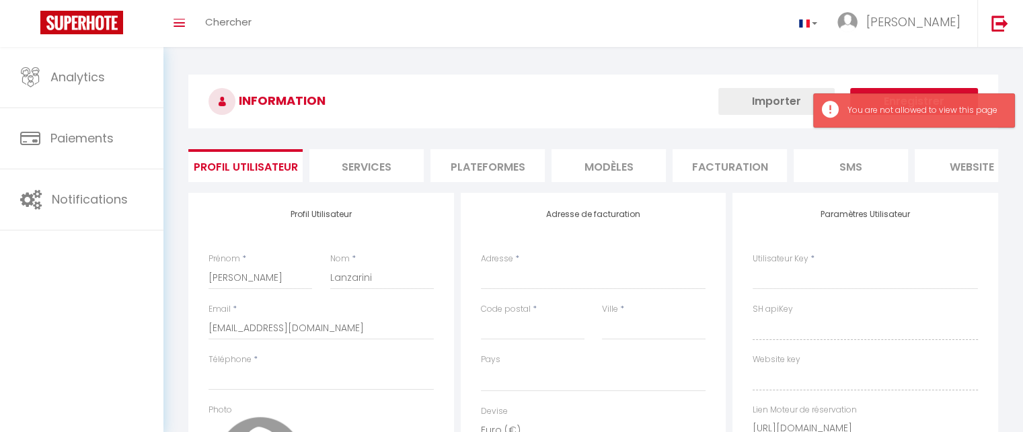
select select
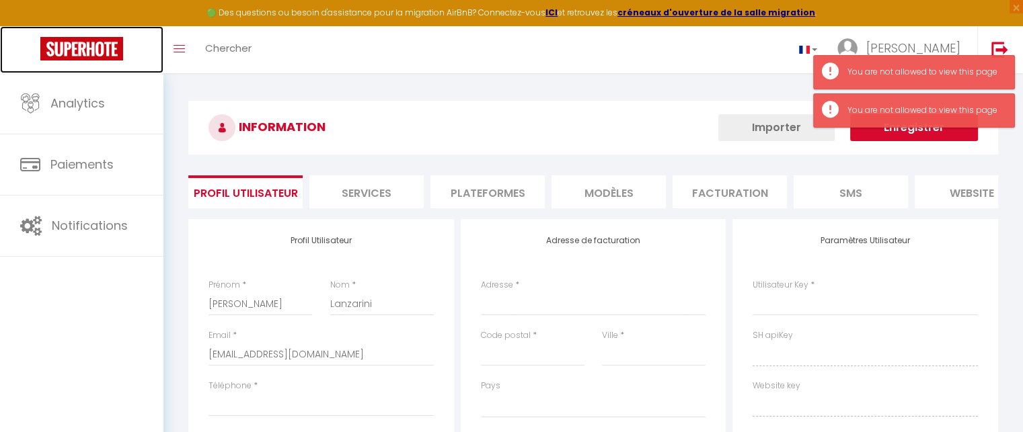
click at [44, 53] on img at bounding box center [81, 49] width 83 height 24
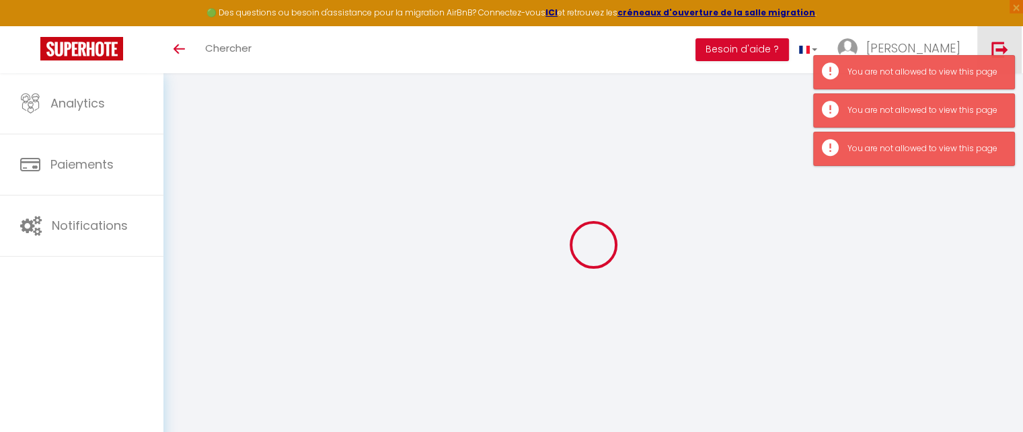
click at [999, 40] on link at bounding box center [999, 49] width 44 height 47
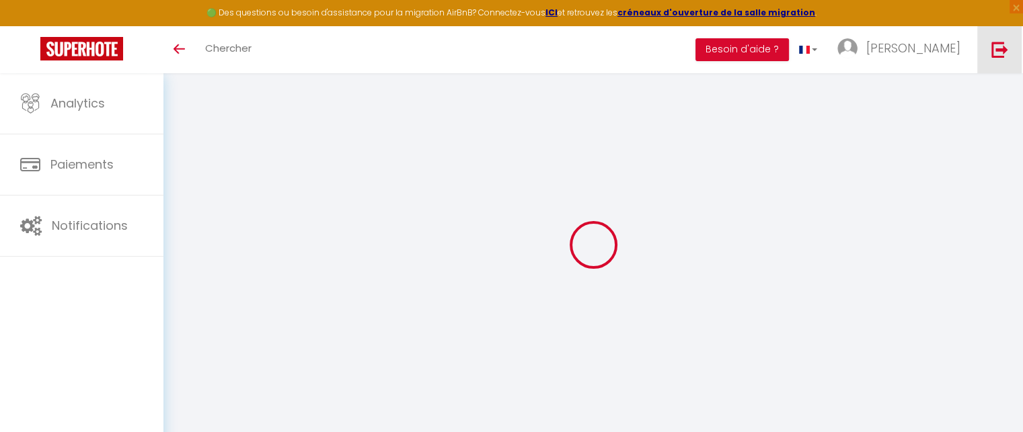
click at [997, 49] on img at bounding box center [999, 49] width 17 height 17
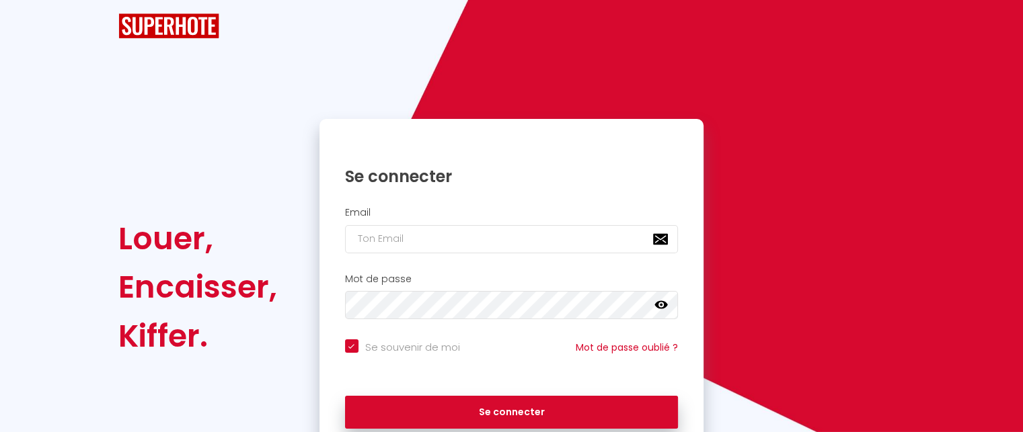
checkbox input "true"
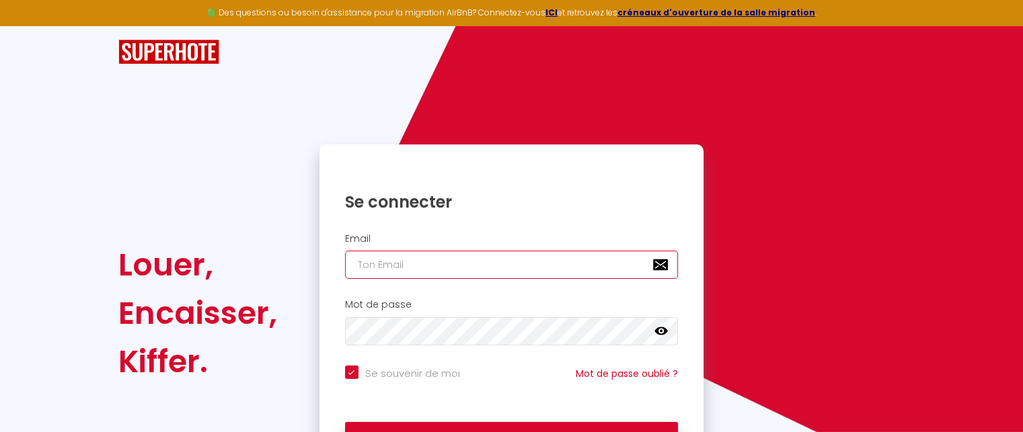
type input "[EMAIL_ADDRESS][DOMAIN_NAME]"
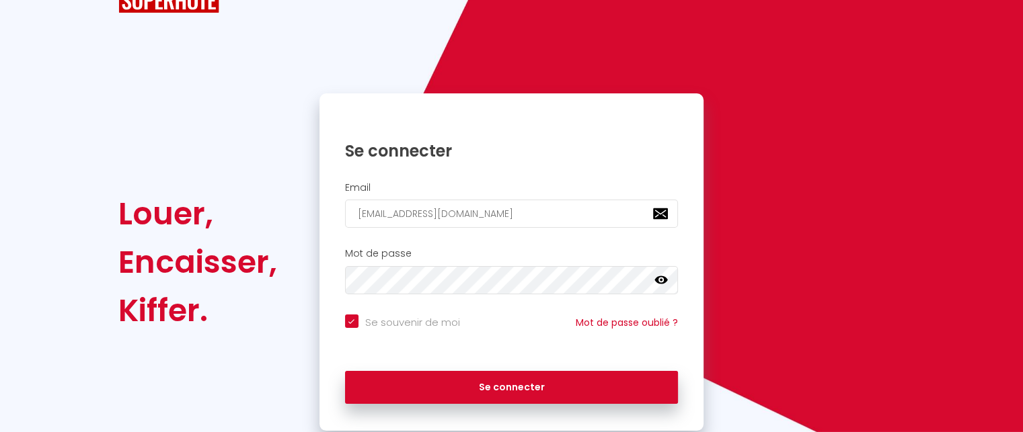
scroll to position [89, 0]
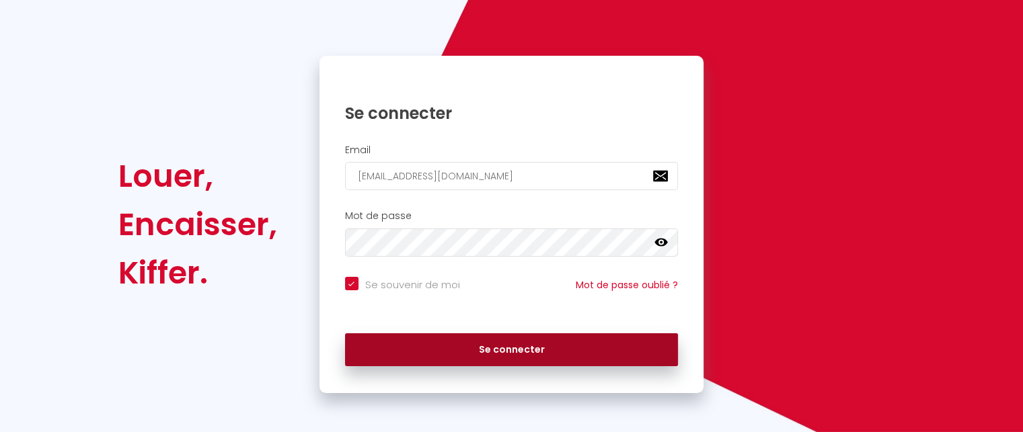
click at [415, 345] on button "Se connecter" at bounding box center [511, 350] width 333 height 34
checkbox input "true"
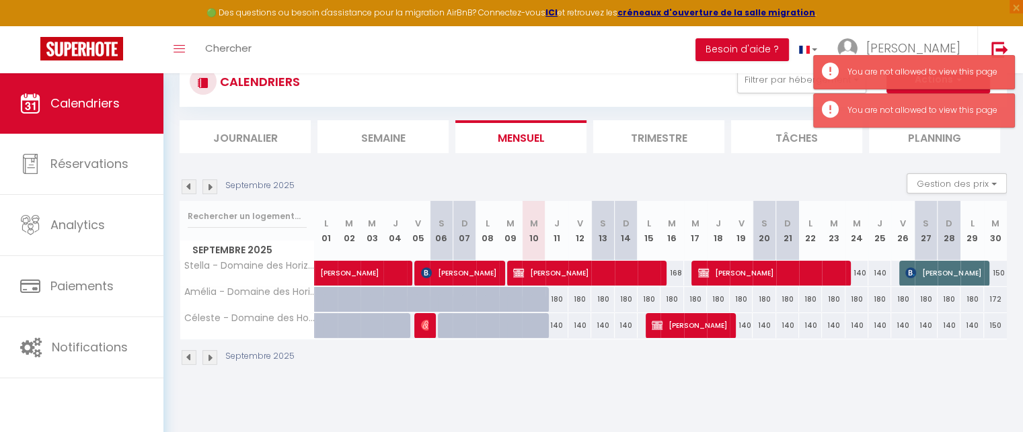
scroll to position [67, 0]
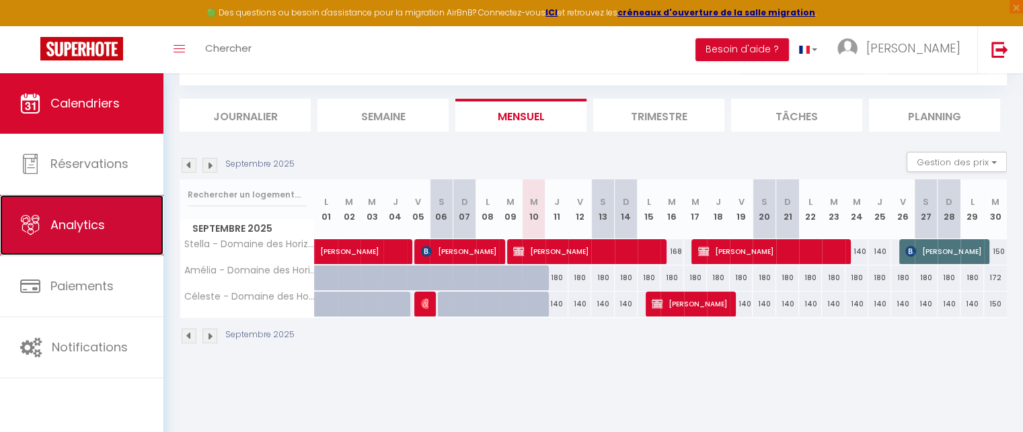
click at [111, 212] on link "Analytics" at bounding box center [81, 225] width 163 height 61
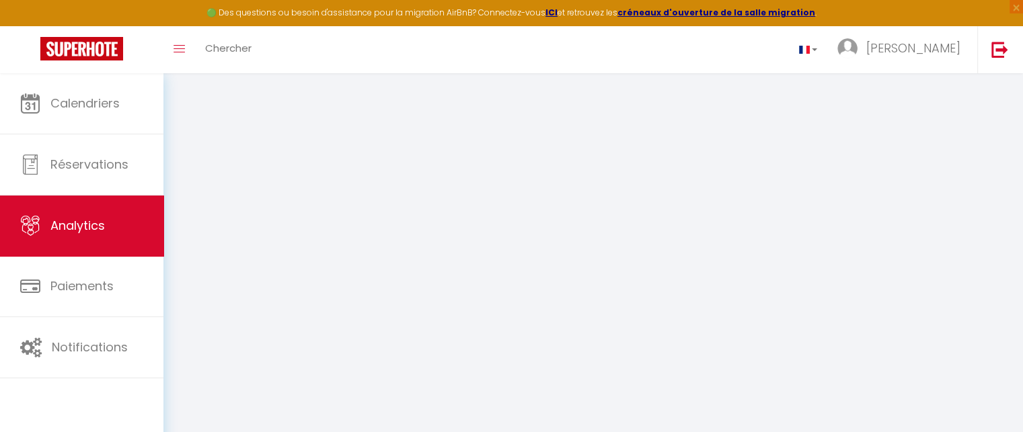
select select "2025"
select select "9"
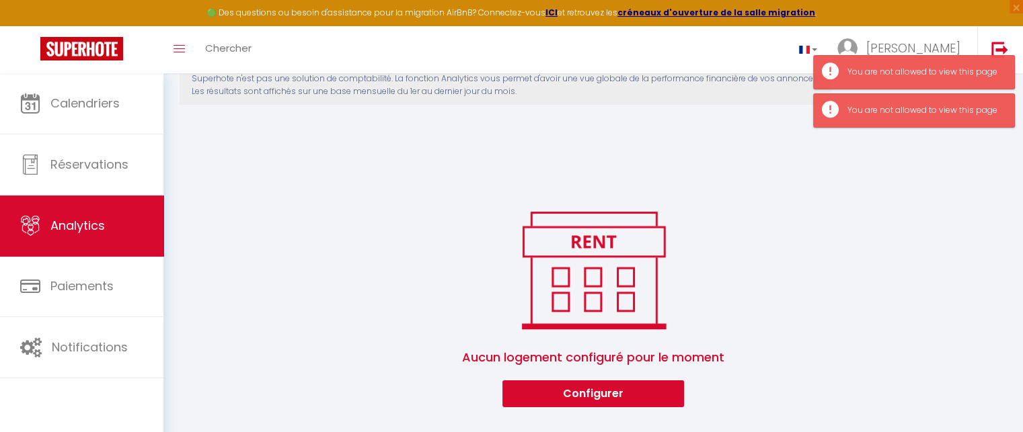
scroll to position [172, 0]
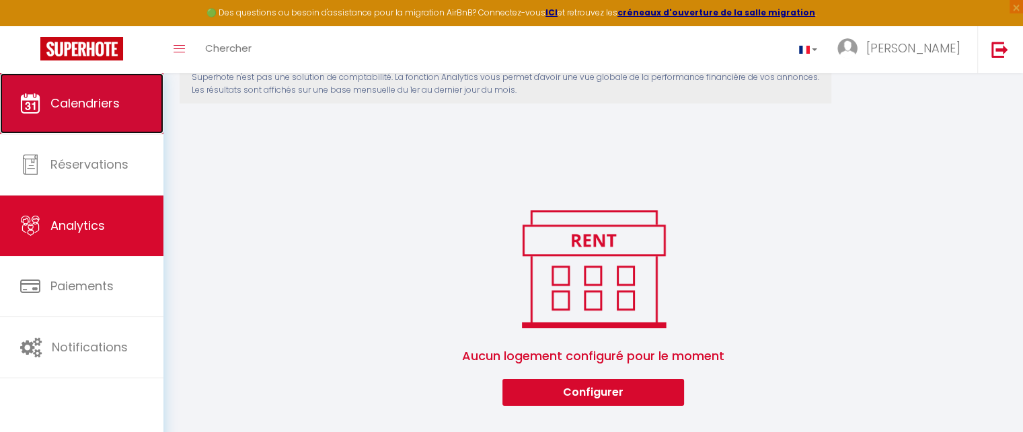
click at [135, 106] on link "Calendriers" at bounding box center [81, 103] width 163 height 61
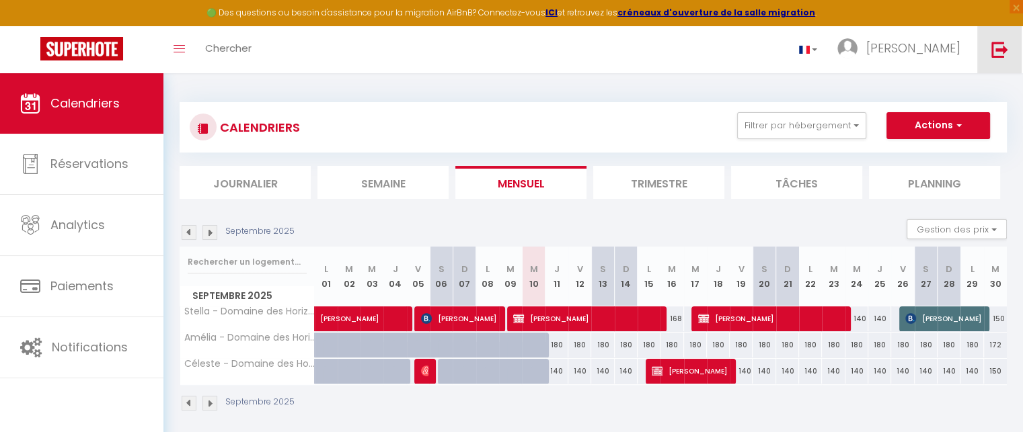
click at [1000, 46] on img at bounding box center [999, 49] width 17 height 17
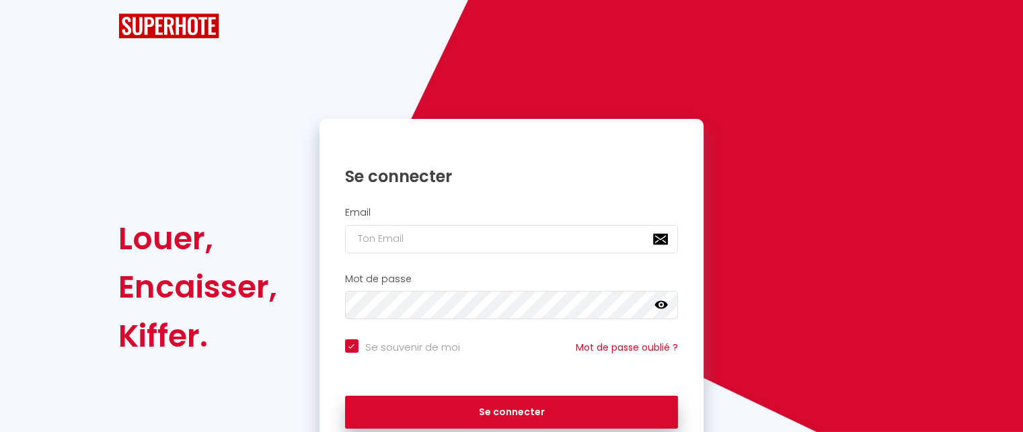
checkbox input "true"
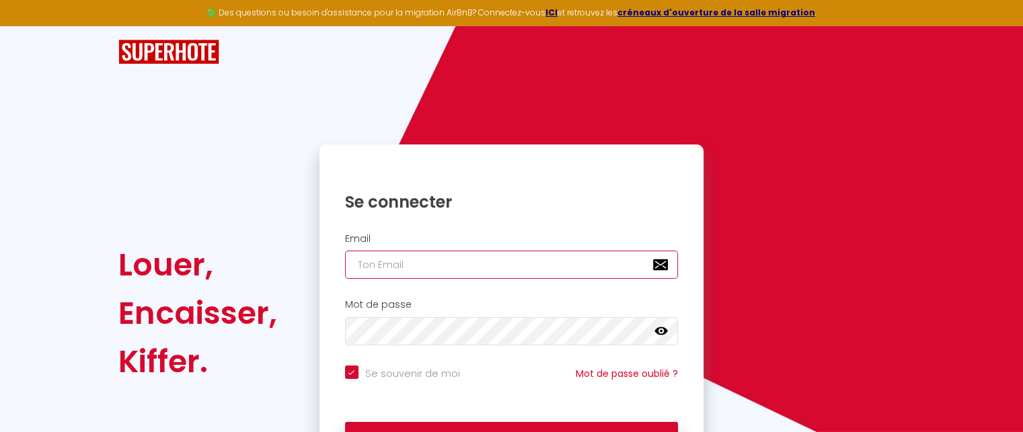
type input "[EMAIL_ADDRESS][DOMAIN_NAME]"
click at [538, 258] on input "[EMAIL_ADDRESS][DOMAIN_NAME]" at bounding box center [511, 265] width 333 height 28
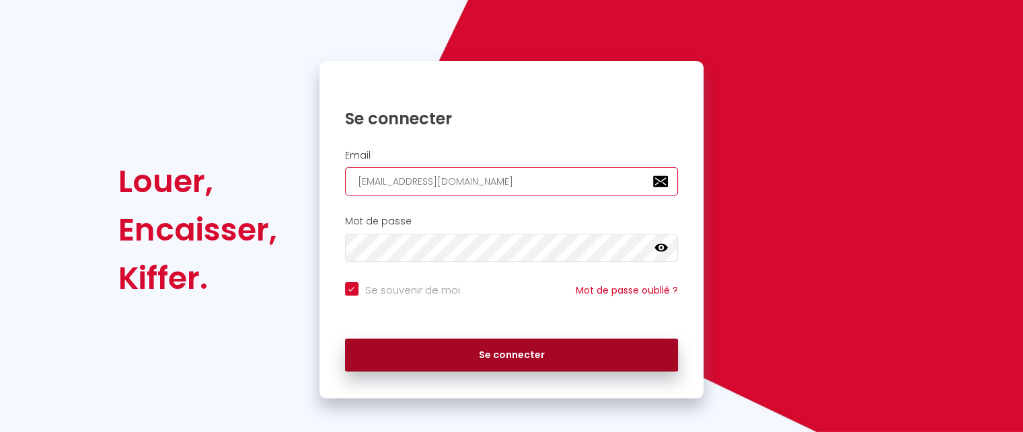
scroll to position [89, 0]
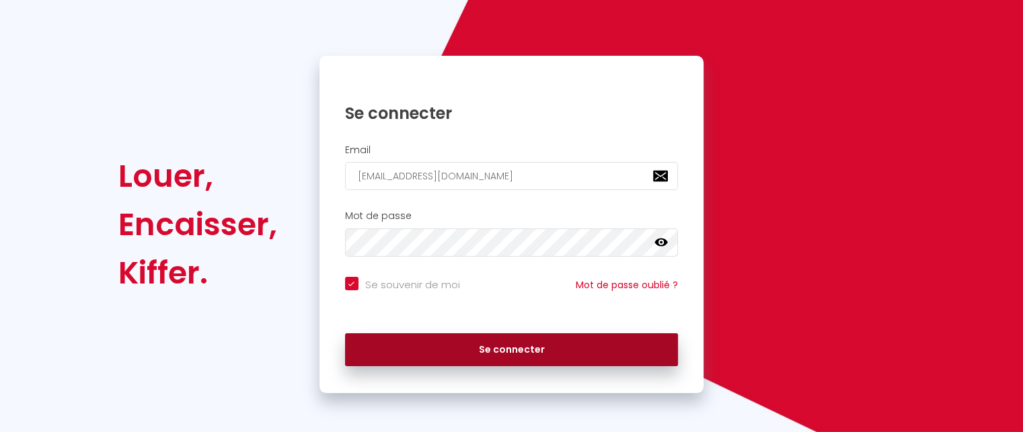
click at [517, 344] on button "Se connecter" at bounding box center [511, 350] width 333 height 34
checkbox input "true"
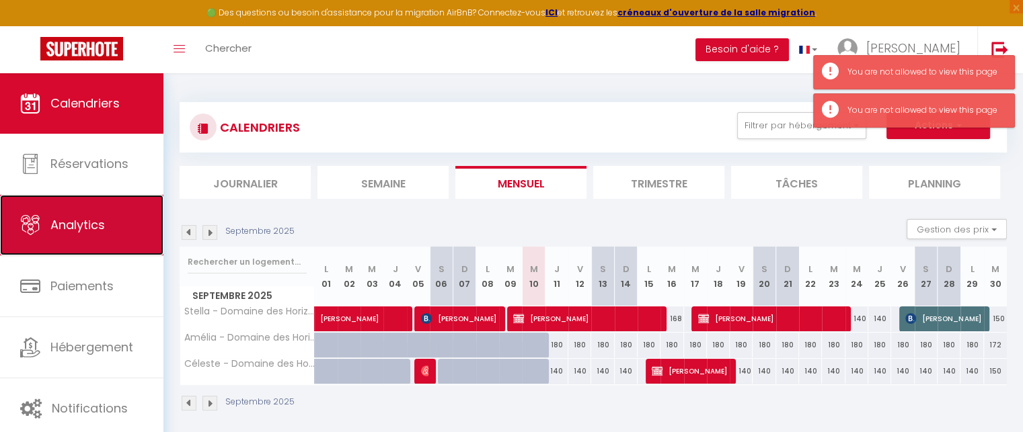
click at [104, 216] on span "Analytics" at bounding box center [77, 224] width 54 height 17
select select "2025"
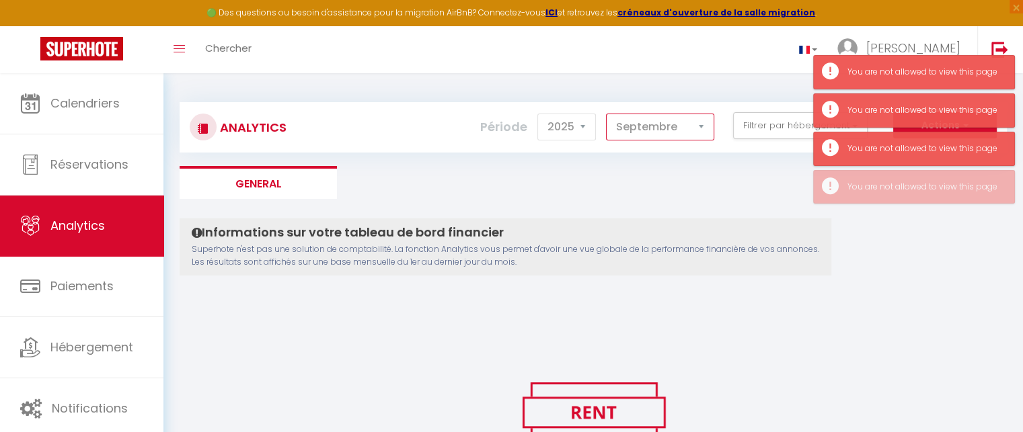
click at [675, 128] on select "[PERSON_NAME] Mars [PERSON_NAME] Juin Juillet Août Septembre Octobre Novembre D…" at bounding box center [660, 127] width 108 height 27
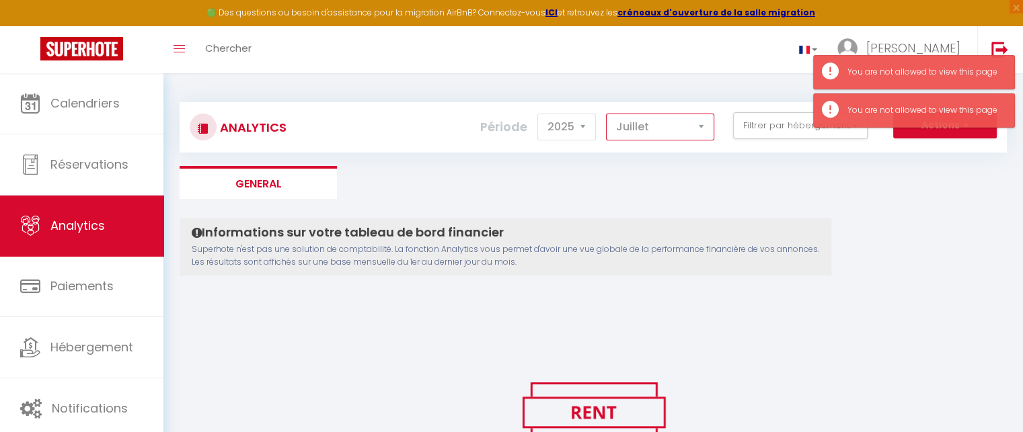
click at [606, 114] on select "[PERSON_NAME] Mars [PERSON_NAME] Juin Juillet Août Septembre Octobre Novembre D…" at bounding box center [660, 127] width 108 height 27
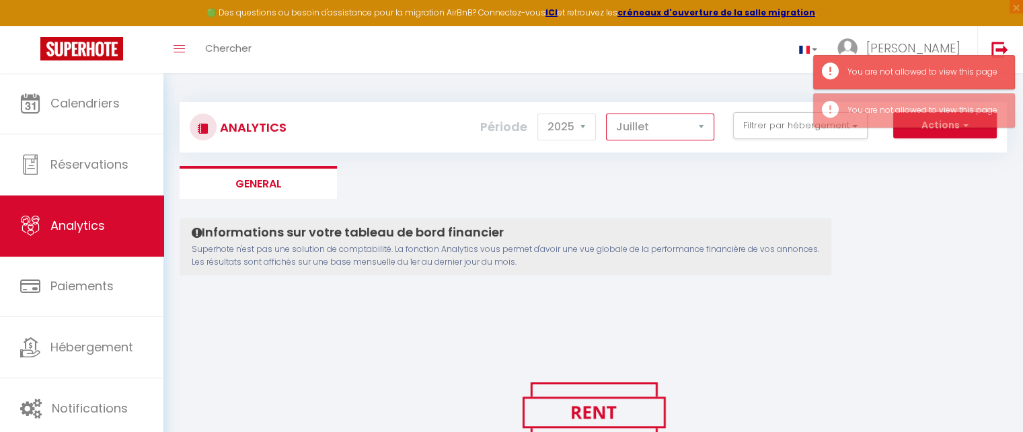
click at [649, 133] on select "[PERSON_NAME] Mars [PERSON_NAME] Juin Juillet Août Septembre Octobre Novembre D…" at bounding box center [660, 127] width 108 height 27
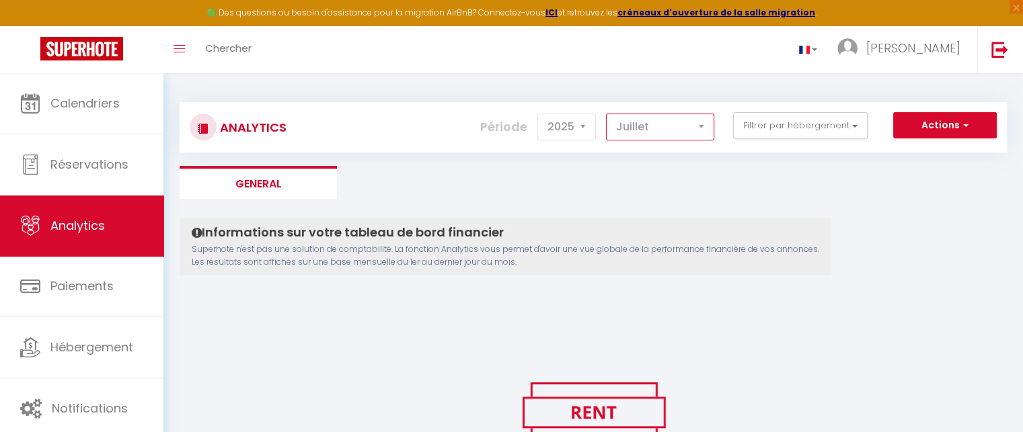
select select "6"
click at [606, 114] on select "[PERSON_NAME] Mars [PERSON_NAME] Juin Juillet Août Septembre Octobre Novembre D…" at bounding box center [660, 127] width 108 height 27
click at [787, 122] on button "Filtrer par hébergement" at bounding box center [800, 125] width 134 height 27
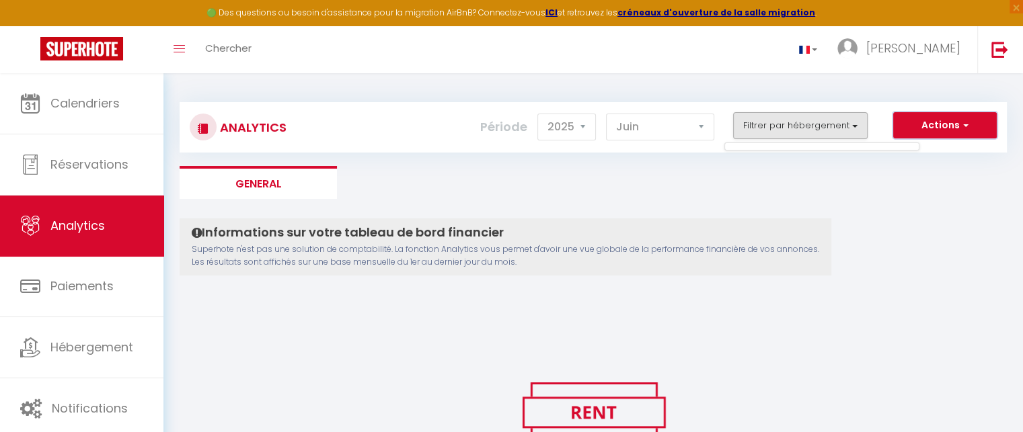
click at [926, 126] on button "Actions" at bounding box center [945, 125] width 104 height 27
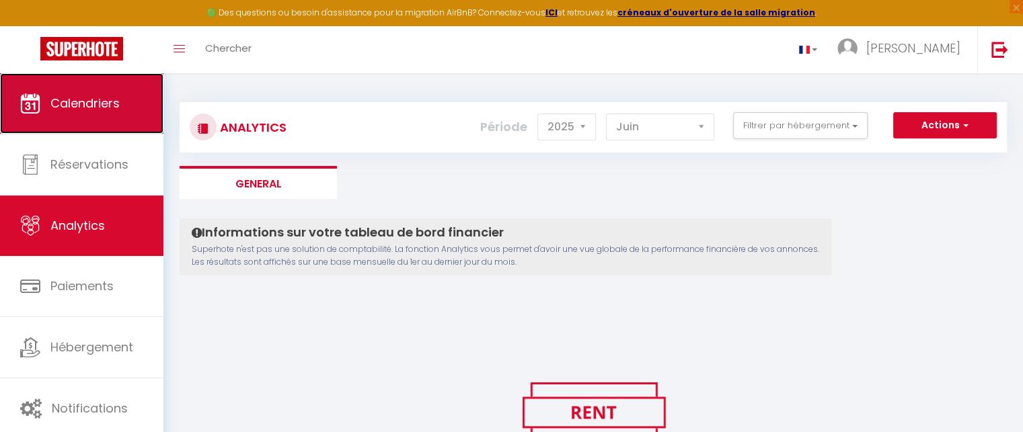
click at [85, 96] on span "Calendriers" at bounding box center [84, 103] width 69 height 17
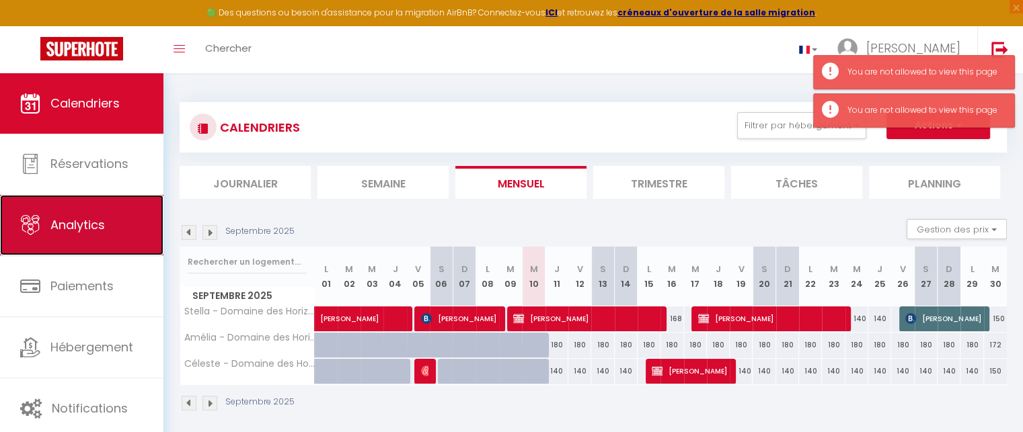
click at [93, 225] on span "Analytics" at bounding box center [77, 224] width 54 height 17
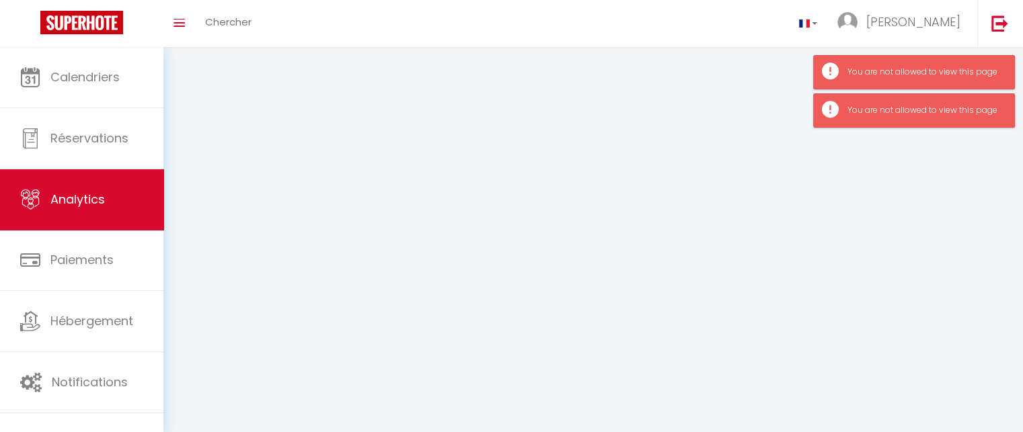
select select "2025"
select select "9"
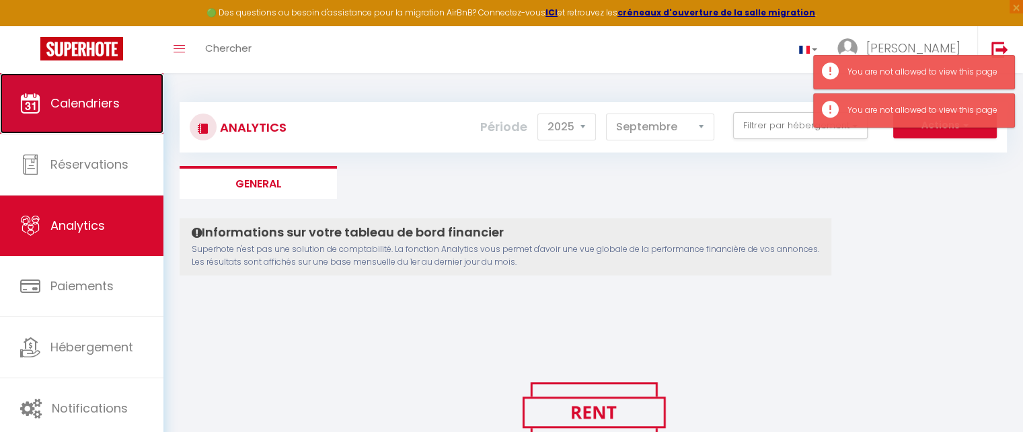
click at [73, 85] on link "Calendriers" at bounding box center [81, 103] width 163 height 61
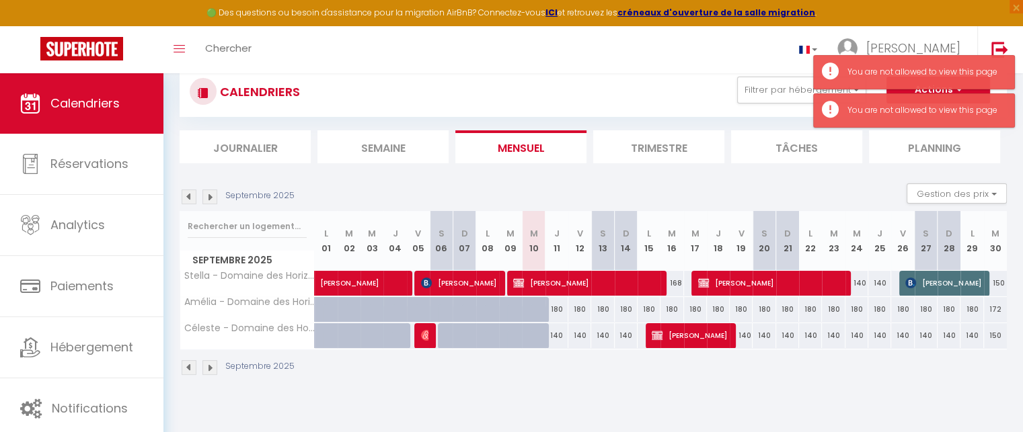
scroll to position [67, 0]
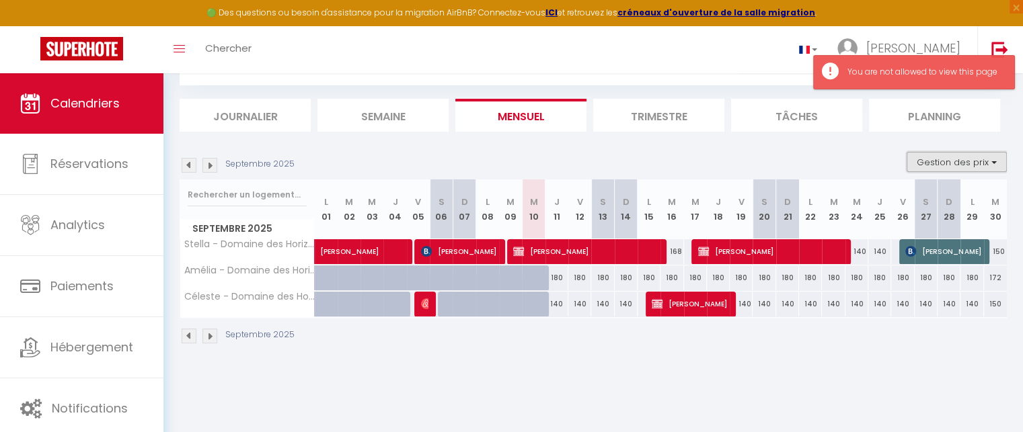
click at [937, 161] on button "Gestion des prix" at bounding box center [956, 162] width 100 height 20
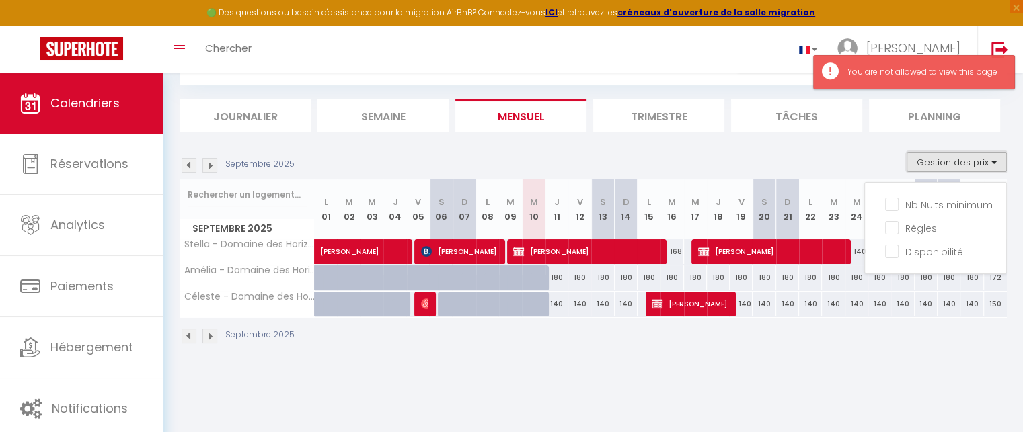
click at [937, 161] on button "Gestion des prix" at bounding box center [956, 162] width 100 height 20
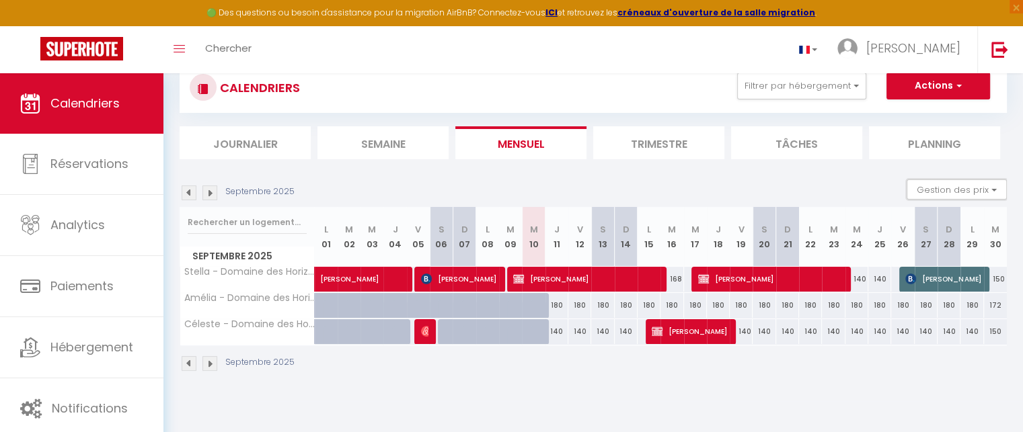
scroll to position [0, 0]
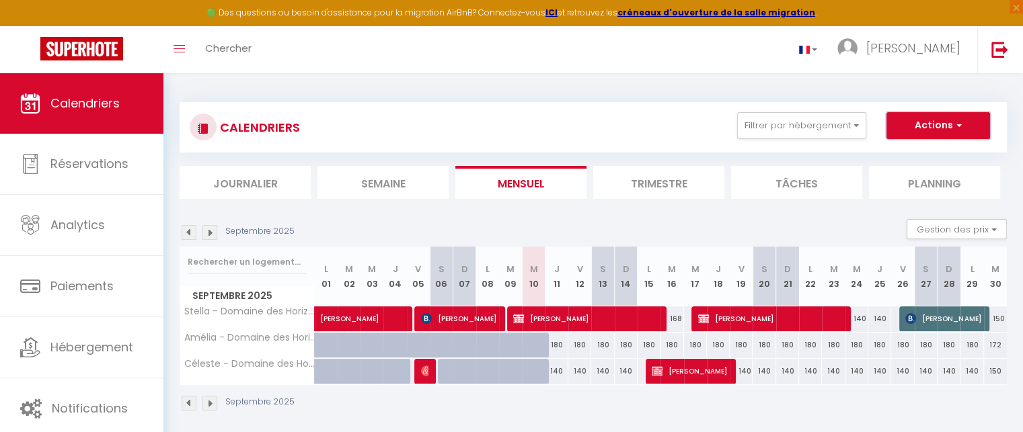
click at [912, 124] on button "Actions" at bounding box center [938, 125] width 104 height 27
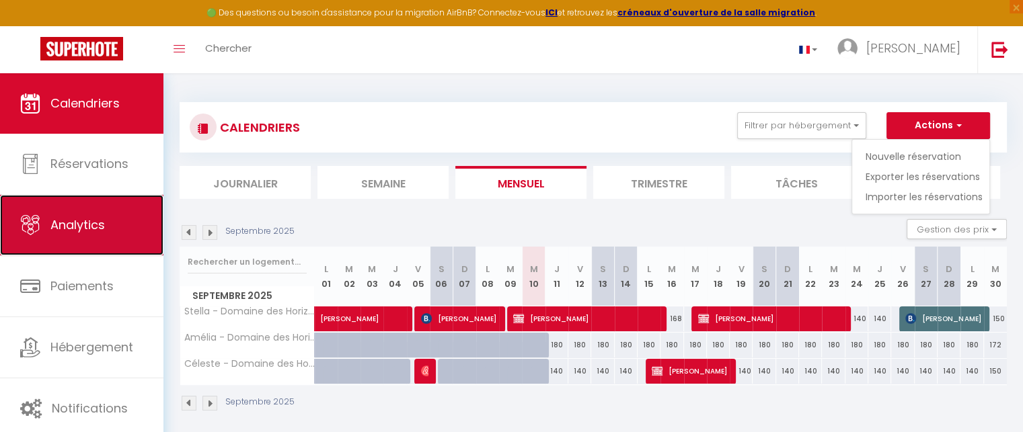
click at [104, 225] on span "Analytics" at bounding box center [77, 224] width 54 height 17
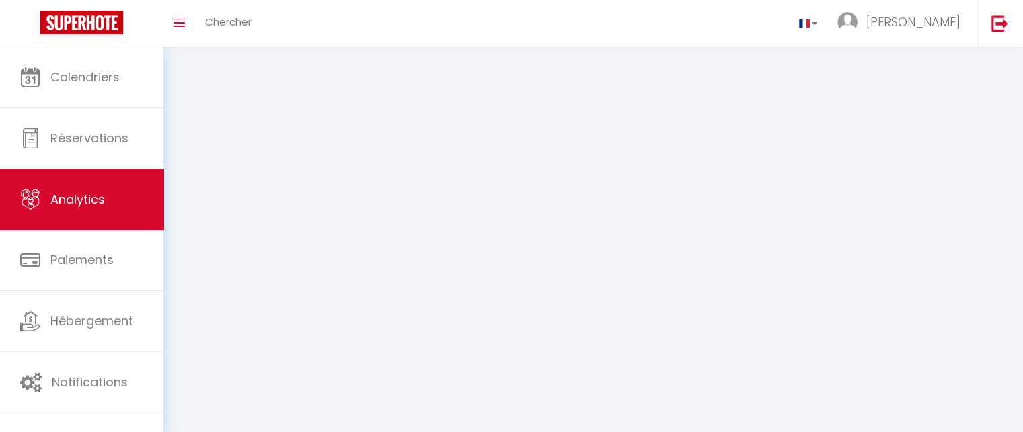
select select "2025"
select select "9"
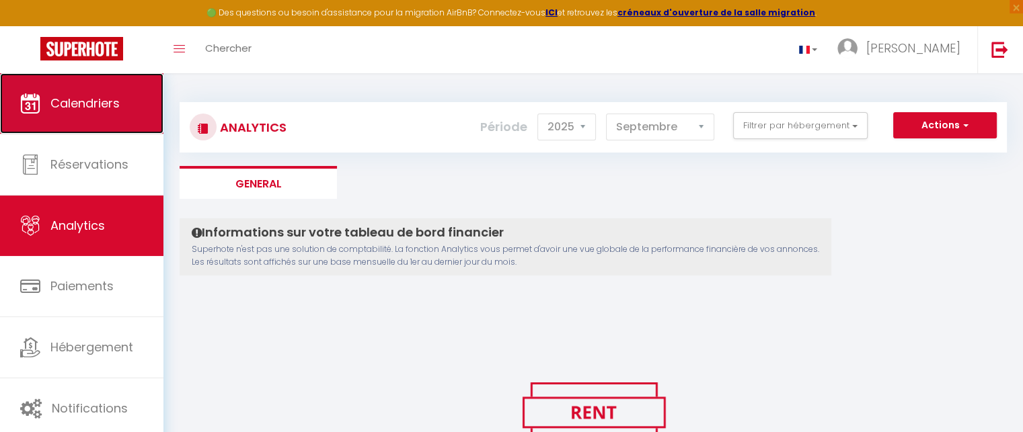
click at [95, 107] on span "Calendriers" at bounding box center [84, 103] width 69 height 17
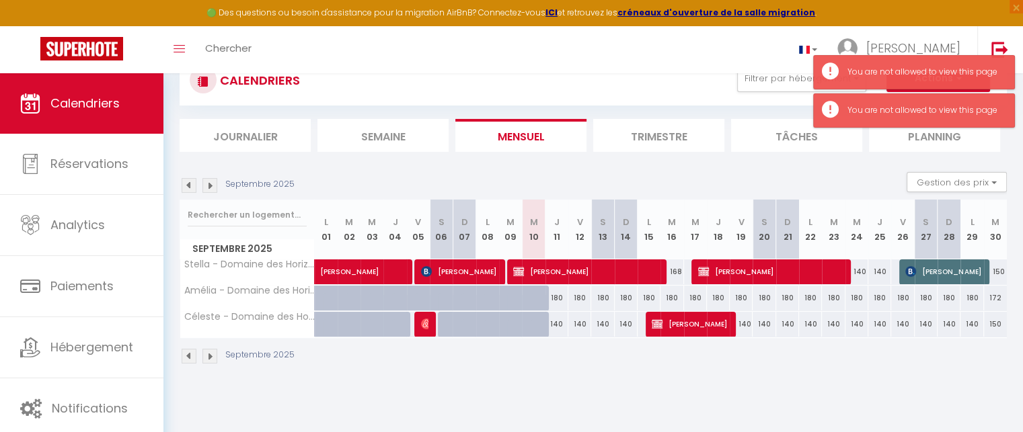
scroll to position [67, 0]
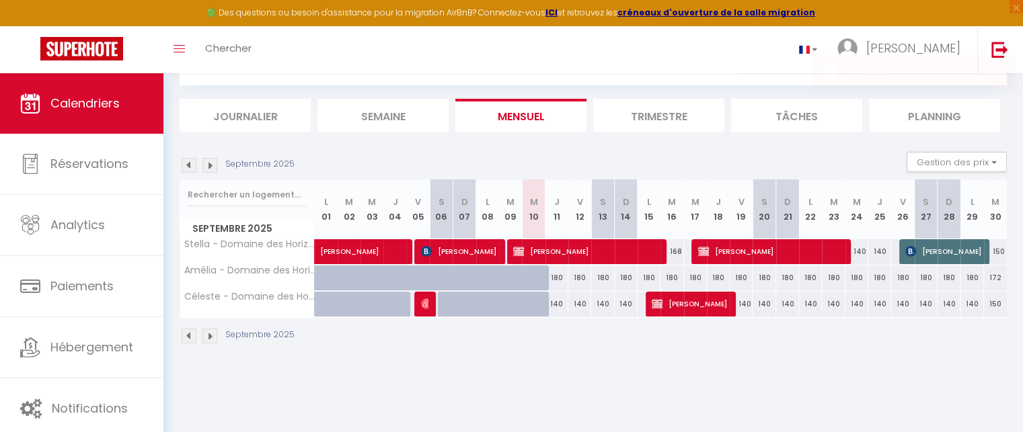
click at [205, 339] on img at bounding box center [209, 336] width 15 height 15
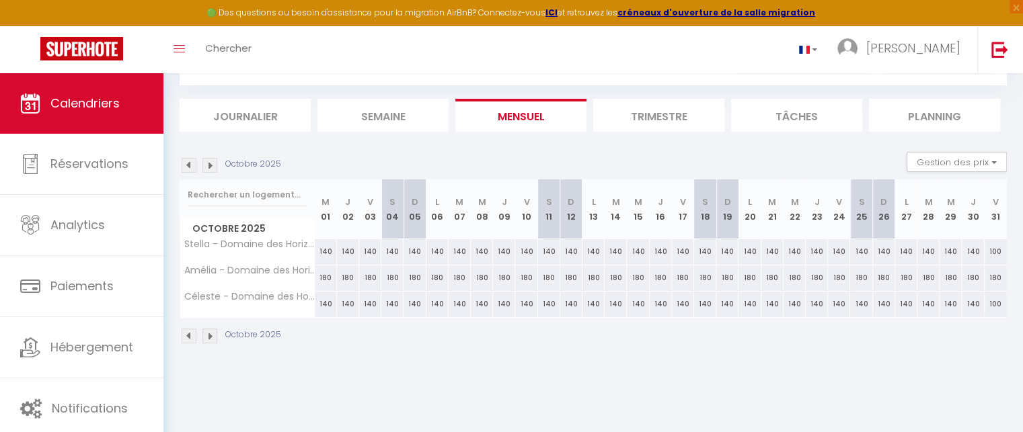
click at [188, 331] on img at bounding box center [189, 336] width 15 height 15
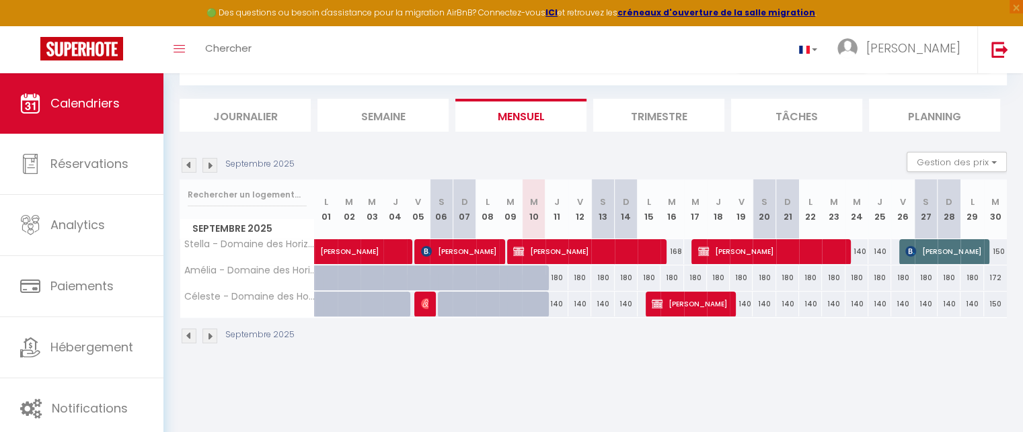
scroll to position [0, 0]
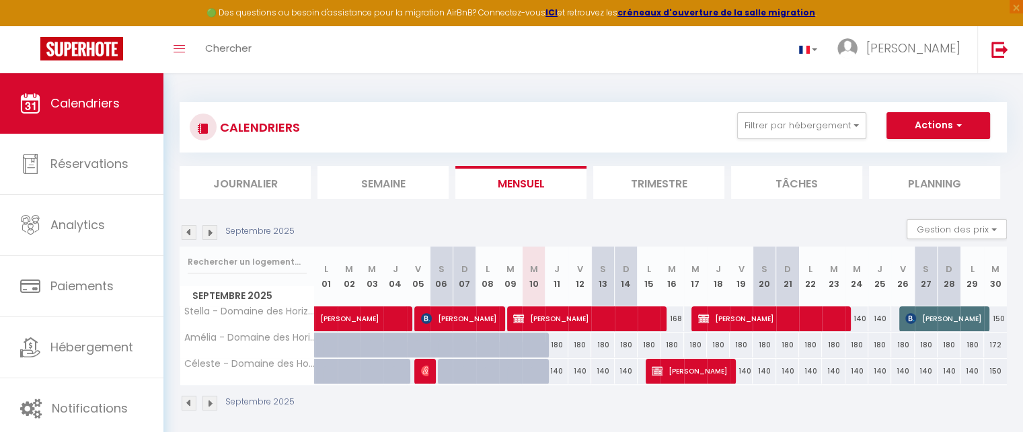
click at [401, 188] on li "Semaine" at bounding box center [382, 182] width 131 height 33
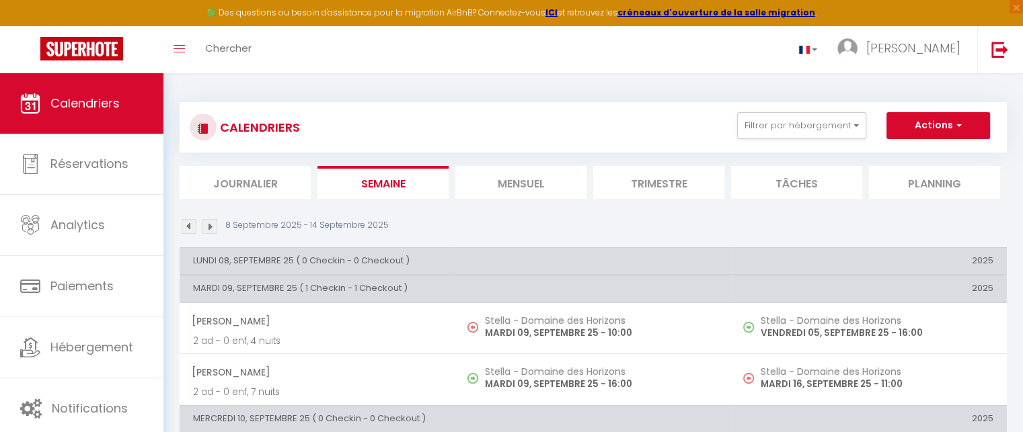
click at [300, 174] on li "Journalier" at bounding box center [244, 182] width 131 height 33
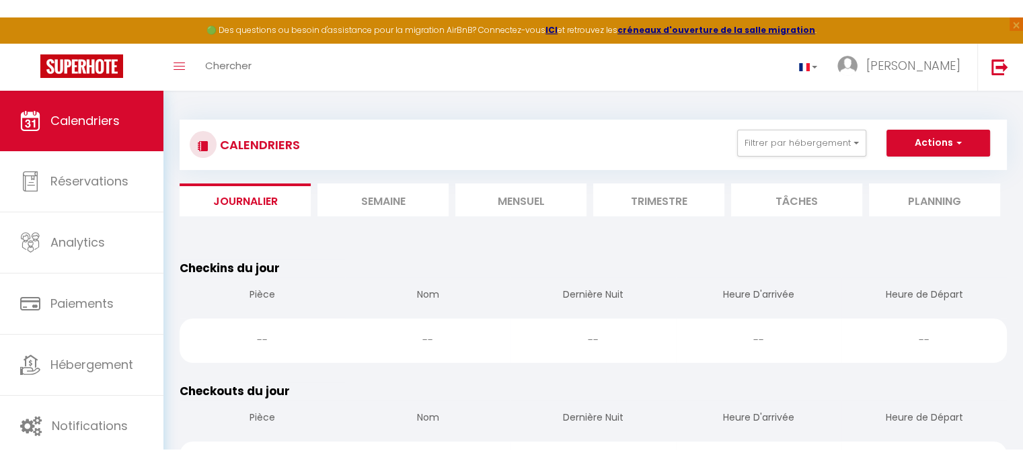
scroll to position [67, 0]
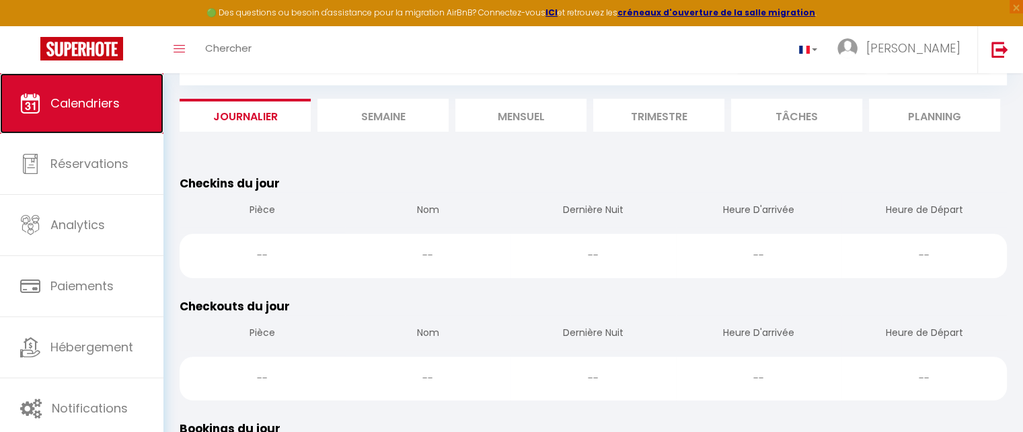
click at [116, 102] on span "Calendriers" at bounding box center [84, 103] width 69 height 17
